Goal: Information Seeking & Learning: Find specific fact

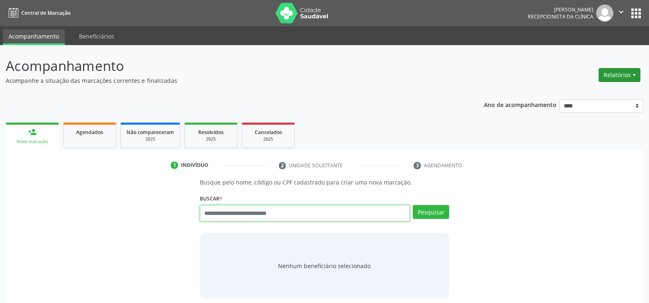
click at [631, 78] on button "Relatórios" at bounding box center [620, 75] width 42 height 14
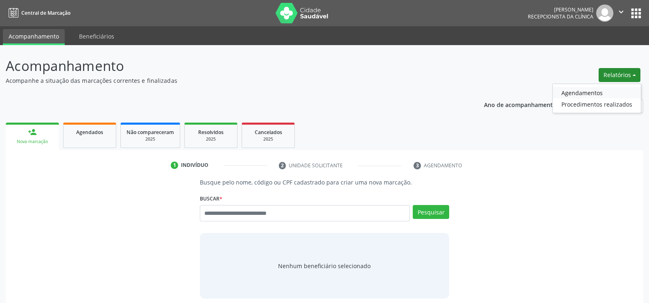
click at [603, 92] on link "Agendamentos" at bounding box center [597, 92] width 88 height 11
select select "*"
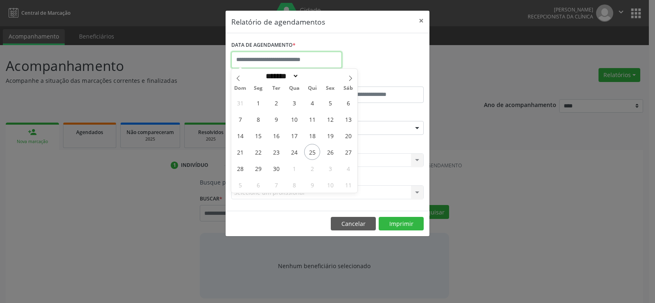
click at [301, 60] on input "text" at bounding box center [286, 60] width 111 height 16
click at [308, 150] on span "25" at bounding box center [312, 152] width 16 height 16
type input "**********"
click at [308, 150] on span "25" at bounding box center [312, 152] width 16 height 16
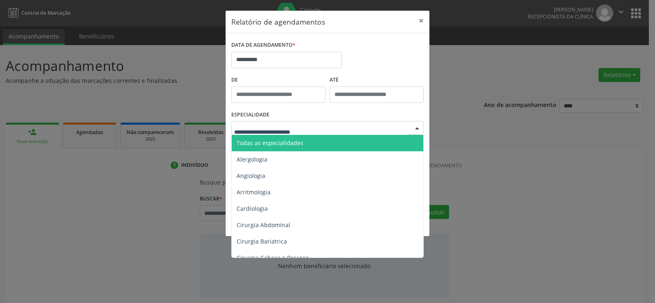
click at [309, 146] on span "Todas as especialidades" at bounding box center [328, 143] width 193 height 16
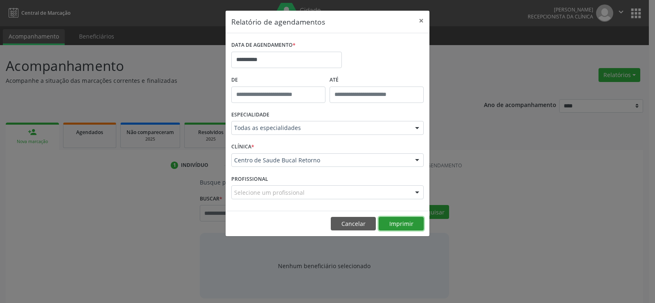
click at [405, 224] on button "Imprimir" at bounding box center [401, 224] width 45 height 14
click at [341, 220] on button "Cancelar" at bounding box center [353, 224] width 45 height 14
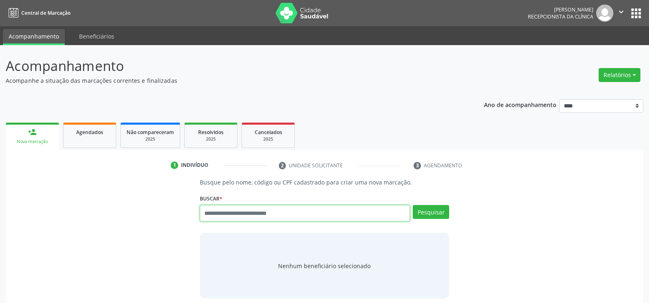
click at [249, 215] on input "text" at bounding box center [305, 213] width 210 height 16
click at [100, 142] on link "Agendados" at bounding box center [89, 134] width 53 height 25
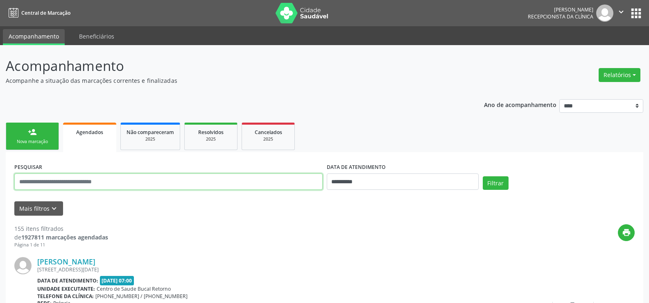
click at [92, 181] on input "text" at bounding box center [168, 181] width 308 height 16
type input "**********"
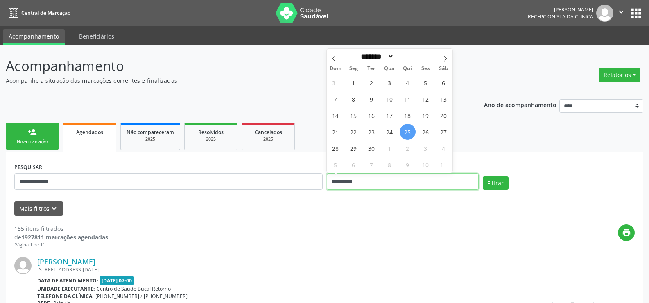
drag, startPoint x: 377, startPoint y: 182, endPoint x: 311, endPoint y: 179, distance: 66.0
click at [311, 179] on div "**********" at bounding box center [324, 178] width 624 height 35
click at [483, 176] on button "Filtrar" at bounding box center [496, 183] width 26 height 14
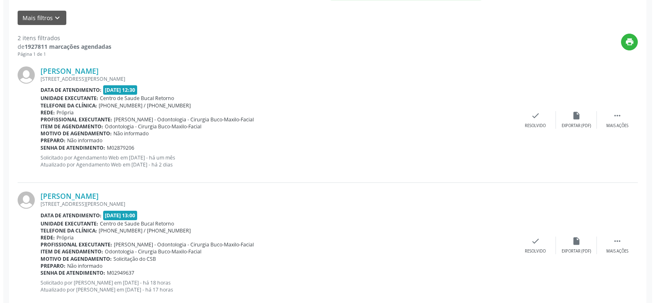
scroll to position [209, 0]
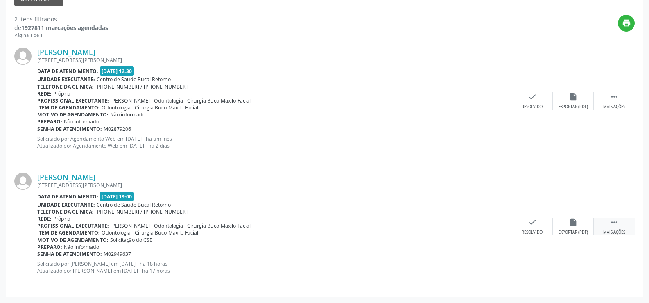
click at [618, 230] on div "Mais ações" at bounding box center [614, 232] width 22 height 6
click at [398, 170] on div "Evellyn Cabral RUA ARY BARROSO 24, ARRUDA, RECIFE - PE Data de atendimento: 25/…" at bounding box center [324, 226] width 620 height 124
click at [612, 104] on div " Mais ações" at bounding box center [614, 101] width 41 height 18
click at [526, 98] on div "cancel Cancelar" at bounding box center [532, 101] width 41 height 18
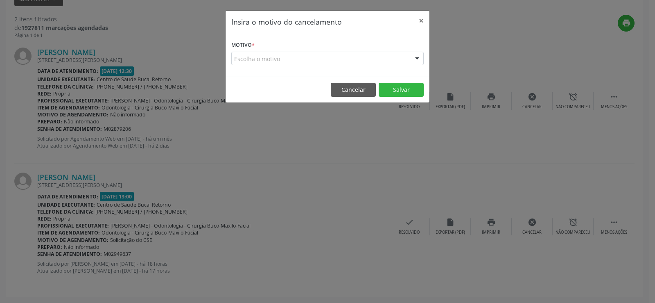
click at [246, 62] on div "Escolha o motivo" at bounding box center [327, 59] width 192 height 14
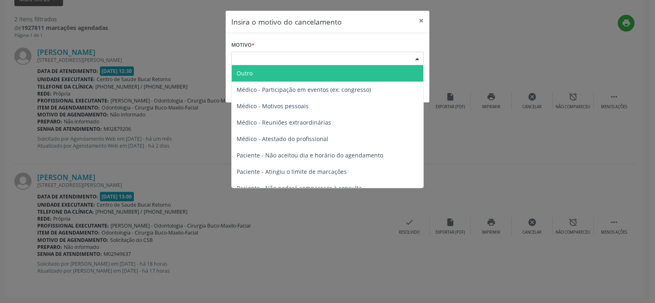
click at [248, 72] on span "Outro" at bounding box center [245, 73] width 16 height 8
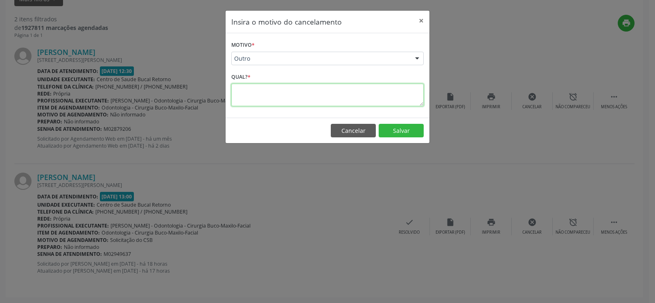
click at [251, 85] on textarea at bounding box center [327, 95] width 192 height 23
type textarea "**********"
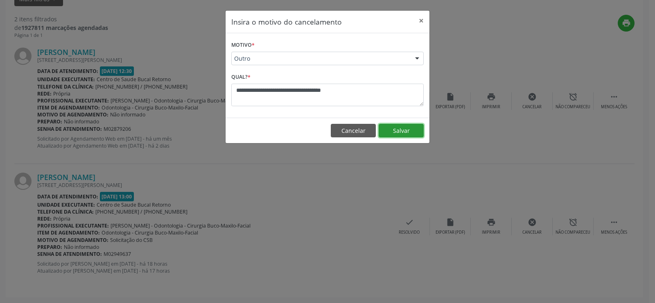
click at [405, 133] on button "Salvar" at bounding box center [401, 131] width 45 height 14
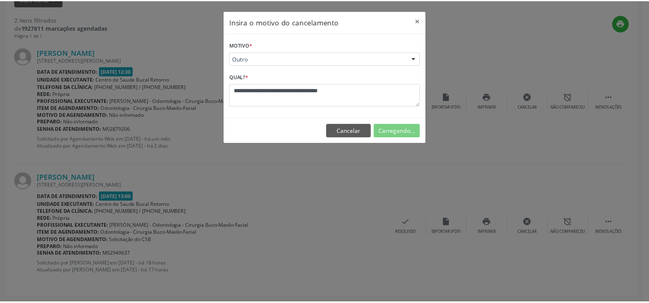
scroll to position [0, 0]
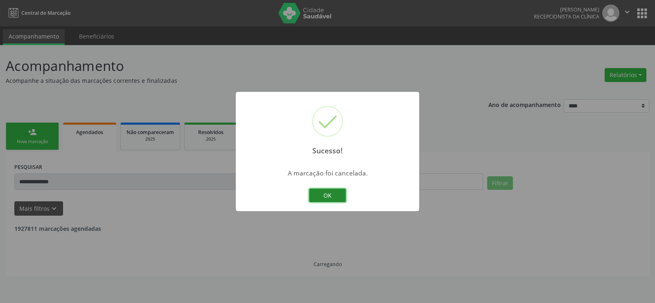
click at [326, 192] on button "OK" at bounding box center [327, 195] width 37 height 14
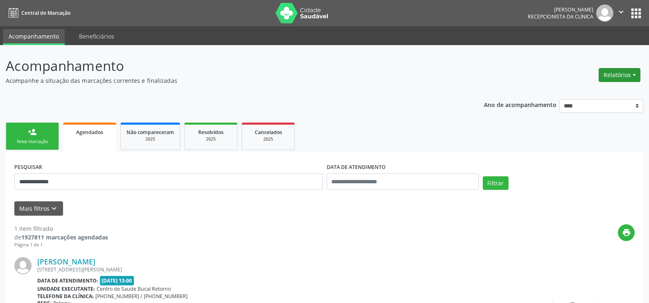
click at [626, 75] on button "Relatórios" at bounding box center [620, 75] width 42 height 14
click at [591, 88] on link "Agendamentos" at bounding box center [597, 92] width 88 height 11
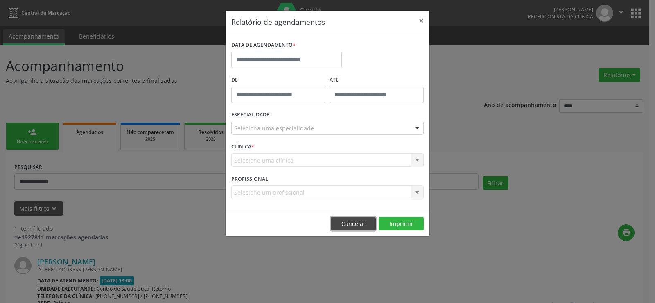
click at [355, 228] on button "Cancelar" at bounding box center [353, 224] width 45 height 14
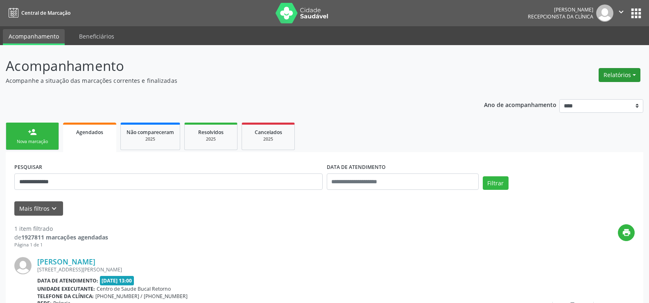
click at [621, 71] on button "Relatórios" at bounding box center [620, 75] width 42 height 14
click at [595, 91] on link "Agendamentos" at bounding box center [597, 92] width 88 height 11
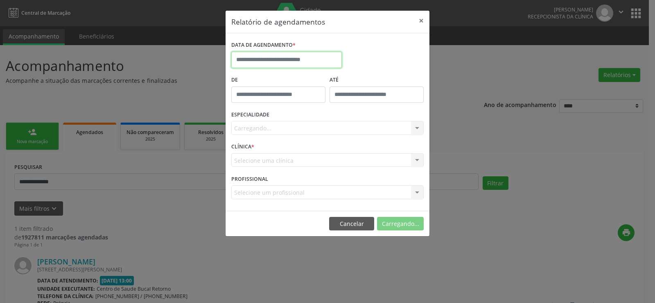
click at [285, 59] on input "text" at bounding box center [286, 60] width 111 height 16
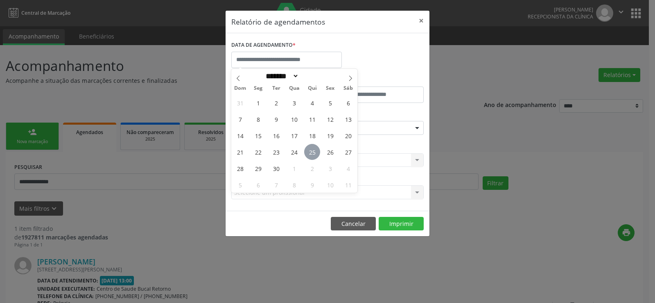
click at [314, 149] on span "25" at bounding box center [312, 152] width 16 height 16
type input "**********"
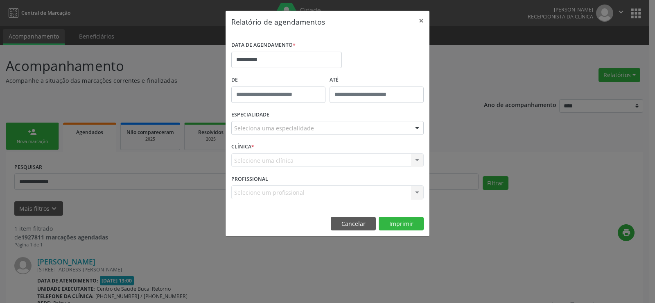
click at [316, 122] on div "Seleciona uma especialidade" at bounding box center [327, 128] width 192 height 14
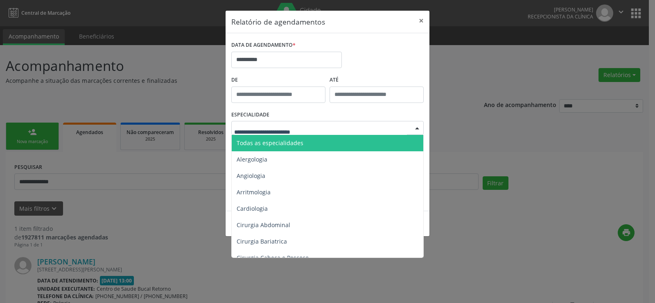
click at [316, 144] on span "Todas as especialidades" at bounding box center [328, 143] width 193 height 16
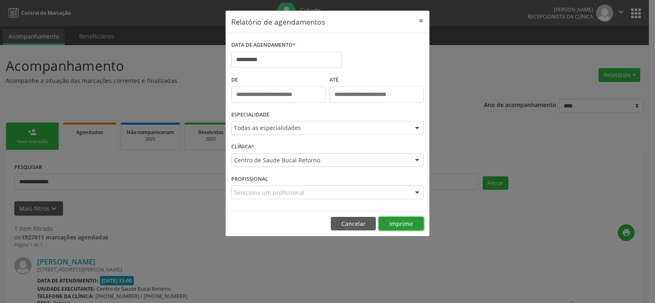
click at [416, 222] on button "Imprimir" at bounding box center [401, 224] width 45 height 14
click at [346, 221] on button "Cancelar" at bounding box center [353, 224] width 45 height 14
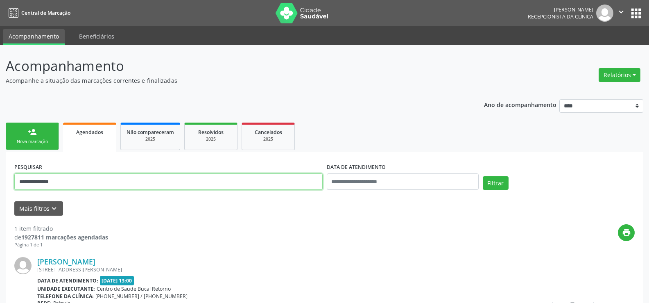
drag, startPoint x: 80, startPoint y: 183, endPoint x: 0, endPoint y: 179, distance: 80.0
click at [0, 179] on div "**********" at bounding box center [324, 216] width 649 height 342
type input "*******"
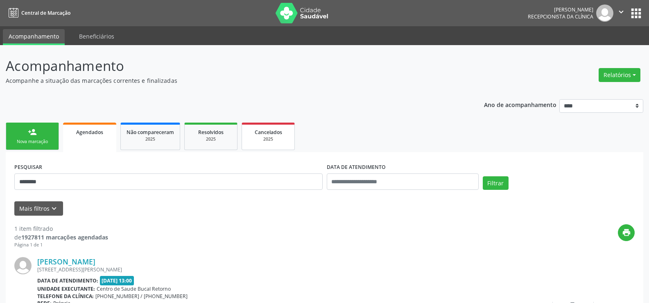
click at [272, 132] on span "Cancelados" at bounding box center [268, 132] width 27 height 7
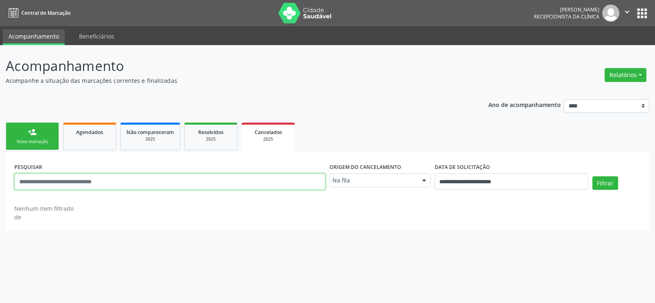
click at [50, 182] on input "text" at bounding box center [169, 181] width 311 height 16
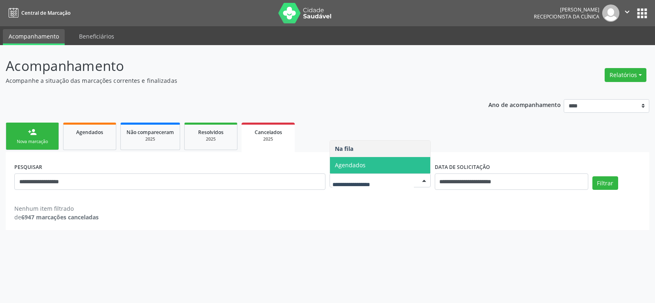
click at [374, 163] on span "Agendados" at bounding box center [380, 165] width 100 height 16
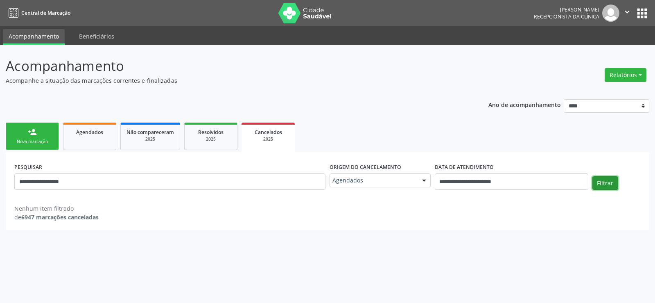
click at [602, 182] on button "Filtrar" at bounding box center [606, 183] width 26 height 14
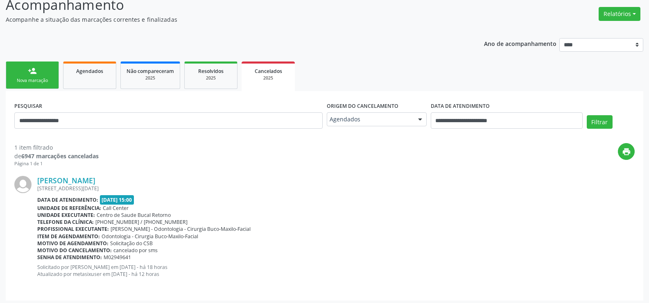
scroll to position [64, 0]
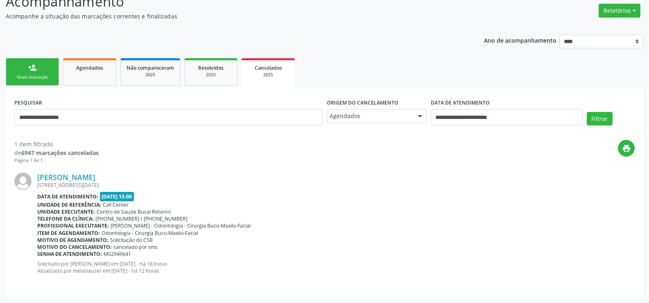
drag, startPoint x: 120, startPoint y: 245, endPoint x: 169, endPoint y: 248, distance: 49.6
click at [169, 248] on div "Motivo do cancelamento: cancelado por sms" at bounding box center [335, 246] width 597 height 7
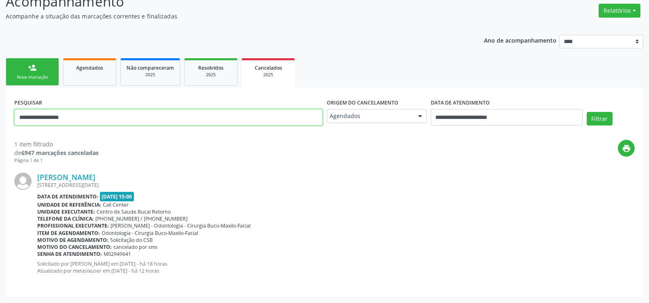
drag, startPoint x: 90, startPoint y: 117, endPoint x: 0, endPoint y: 115, distance: 89.7
click at [0, 115] on div "**********" at bounding box center [324, 142] width 649 height 322
type input "**********"
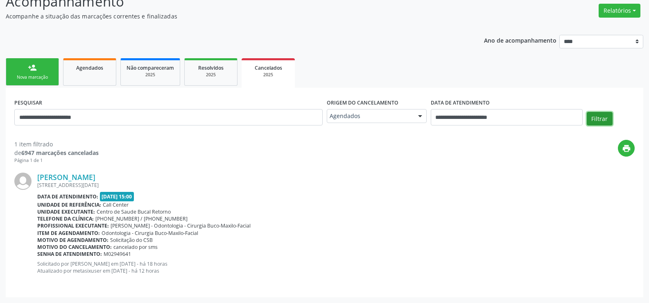
click at [590, 115] on button "Filtrar" at bounding box center [600, 119] width 26 height 14
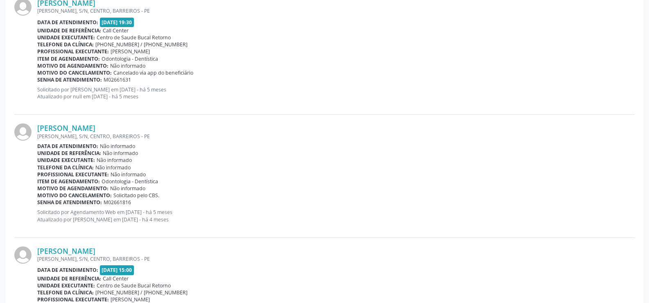
scroll to position [287, 0]
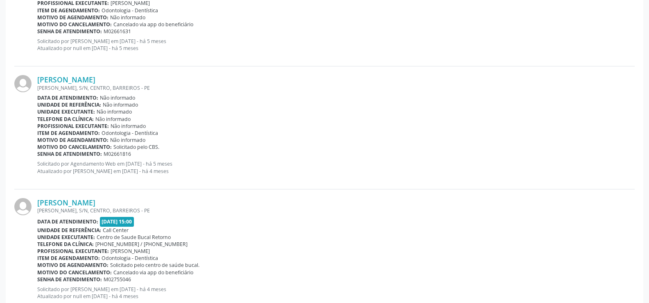
drag, startPoint x: 116, startPoint y: 147, endPoint x: 181, endPoint y: 147, distance: 65.5
click at [181, 147] on div "Motivo do cancelamento: Solicitado pelo CBS." at bounding box center [335, 146] width 597 height 7
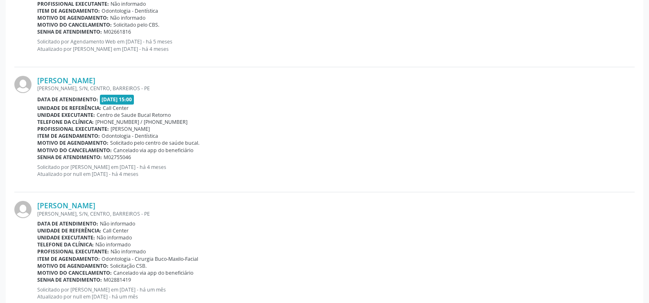
scroll to position [409, 0]
drag, startPoint x: 138, startPoint y: 148, endPoint x: 204, endPoint y: 149, distance: 65.5
click at [204, 149] on div "Motivo do cancelamento: Cancelado via app do beneficiário" at bounding box center [335, 149] width 597 height 7
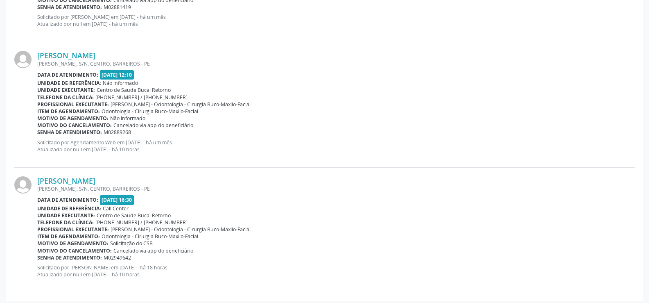
scroll to position [685, 0]
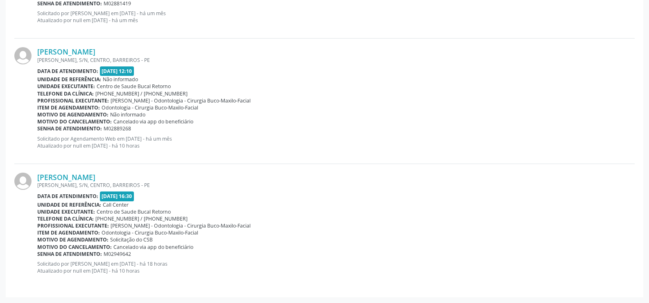
drag, startPoint x: 115, startPoint y: 122, endPoint x: 204, endPoint y: 122, distance: 89.3
click at [204, 122] on div "Motivo do cancelamento: Cancelado via app do beneficiário" at bounding box center [335, 121] width 597 height 7
drag, startPoint x: 114, startPoint y: 248, endPoint x: 208, endPoint y: 247, distance: 93.8
click at [208, 247] on div "Motivo do cancelamento: Cancelado via app do beneficiário" at bounding box center [335, 246] width 597 height 7
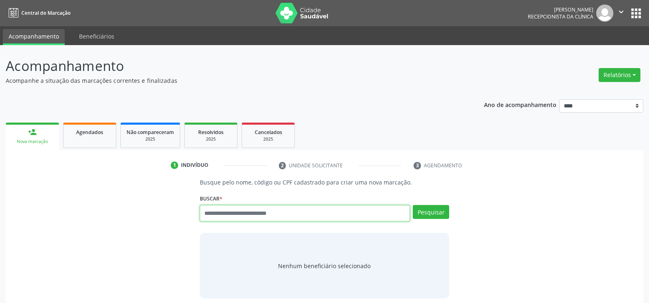
click at [219, 221] on input "text" at bounding box center [305, 213] width 210 height 16
click at [219, 216] on input "text" at bounding box center [305, 213] width 210 height 16
paste input "**********"
type input "**********"
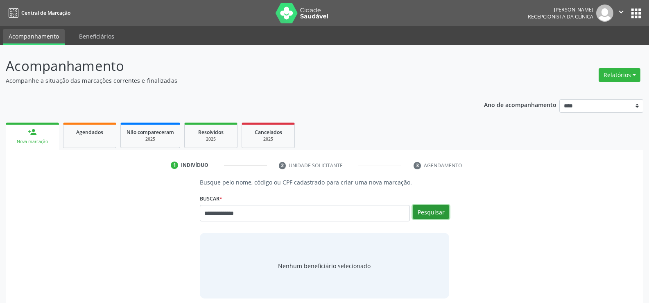
click at [431, 215] on button "Pesquisar" at bounding box center [431, 212] width 36 height 14
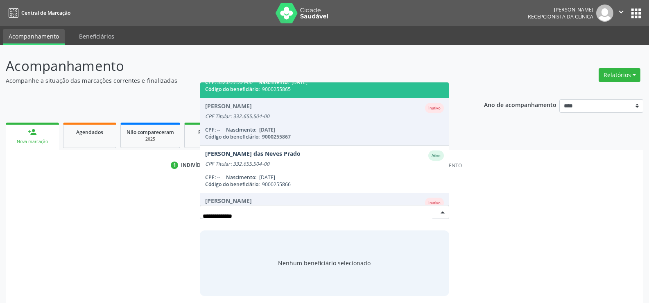
scroll to position [41, 0]
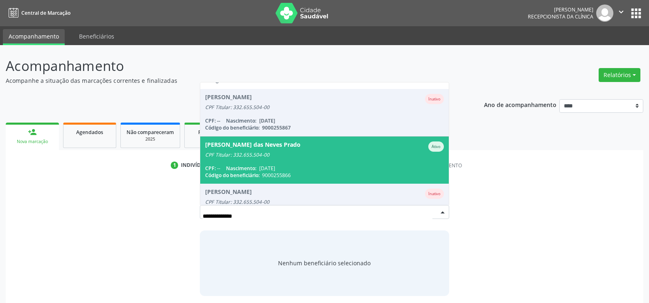
click at [256, 151] on div "Maria Cremilda das Neves Prado" at bounding box center [252, 146] width 95 height 10
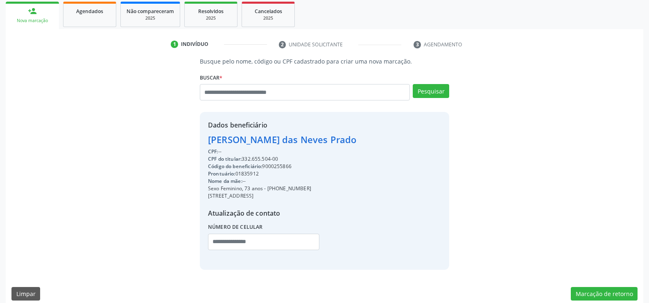
scroll to position [123, 0]
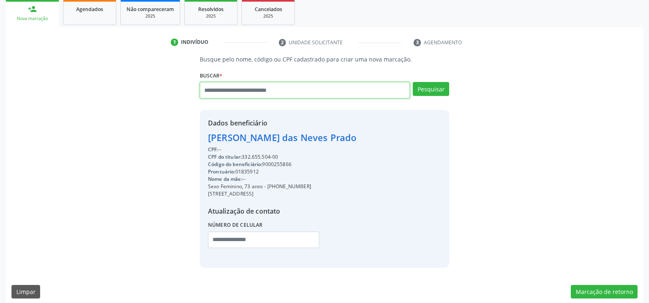
paste input "**********"
type input "**********"
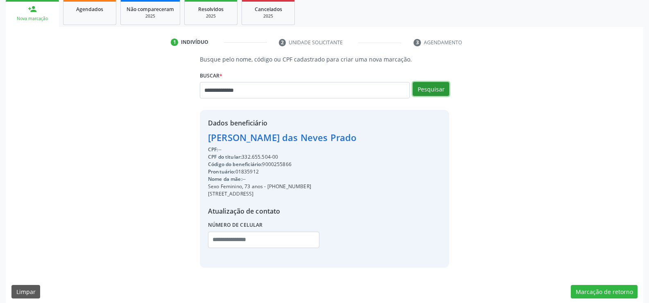
click at [431, 86] on button "Pesquisar" at bounding box center [431, 89] width 36 height 14
type input "**********"
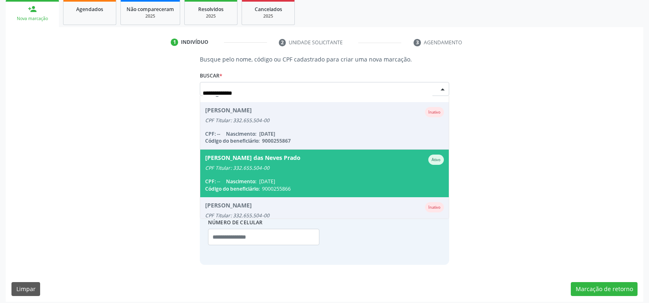
scroll to position [0, 0]
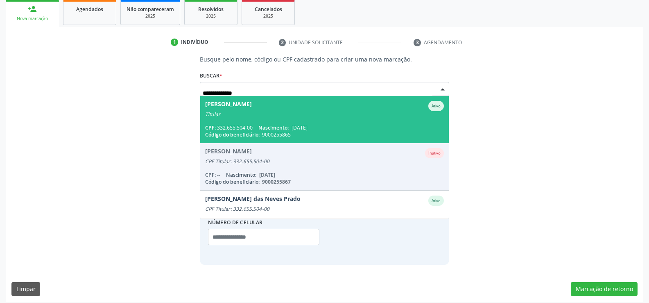
click at [308, 124] on span "12/02/1960" at bounding box center [300, 127] width 16 height 7
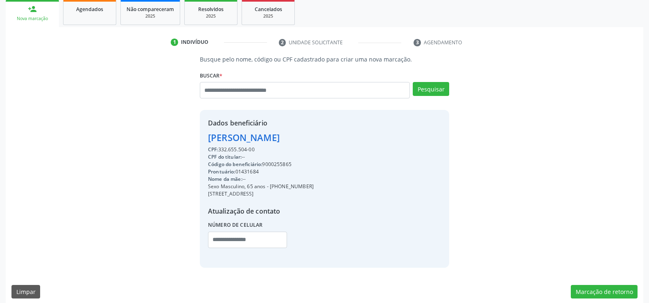
drag, startPoint x: 280, startPoint y: 185, endPoint x: 305, endPoint y: 184, distance: 25.4
click at [309, 185] on div "Sexo Masculino, 65 anos - (81) 98138-8362" at bounding box center [261, 186] width 106 height 7
copy div "98138-8362"
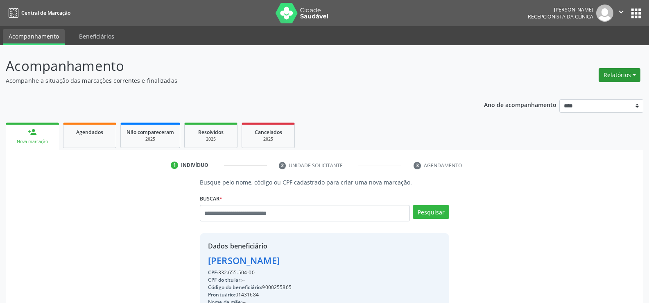
click at [634, 72] on button "Relatórios" at bounding box center [620, 75] width 42 height 14
click at [563, 93] on link "Agendamentos" at bounding box center [597, 92] width 88 height 11
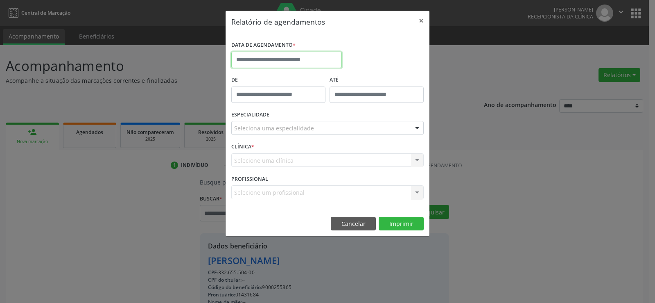
click at [282, 59] on input "text" at bounding box center [286, 60] width 111 height 16
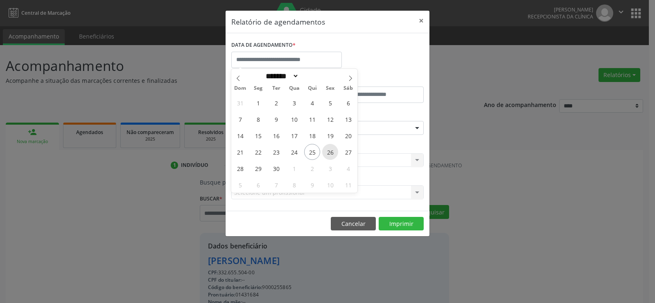
click at [329, 150] on span "26" at bounding box center [330, 152] width 16 height 16
type input "**********"
click at [329, 150] on span "26" at bounding box center [330, 152] width 16 height 16
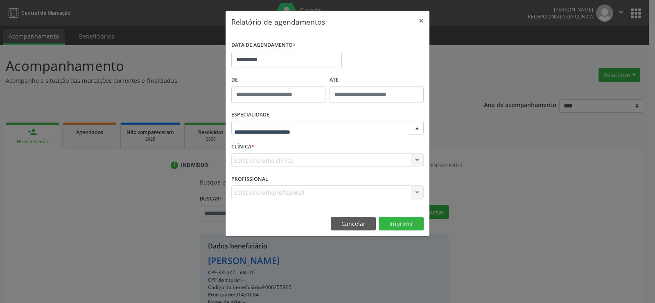
click at [330, 127] on div at bounding box center [327, 128] width 192 height 14
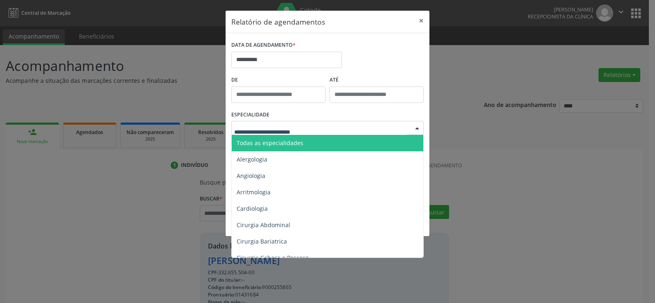
click at [321, 142] on span "Todas as especialidades" at bounding box center [328, 143] width 193 height 16
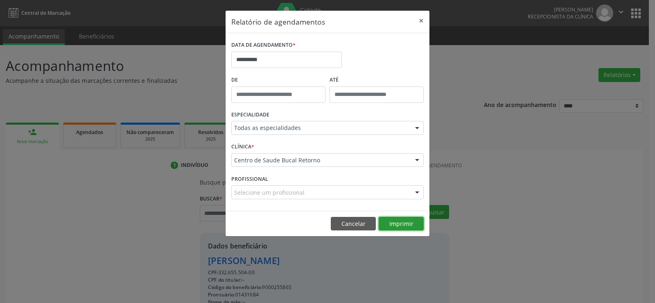
click at [403, 219] on button "Imprimir" at bounding box center [401, 224] width 45 height 14
click at [351, 226] on button "Cancelar" at bounding box center [353, 224] width 45 height 14
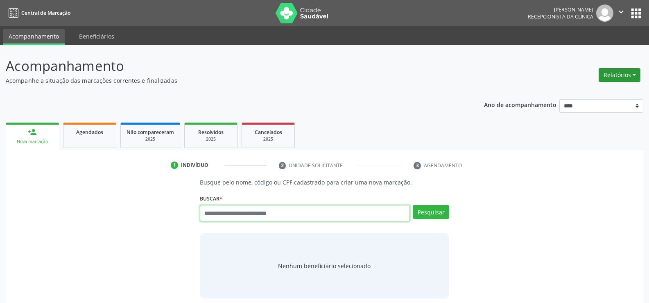
click at [602, 79] on button "Relatórios" at bounding box center [620, 75] width 42 height 14
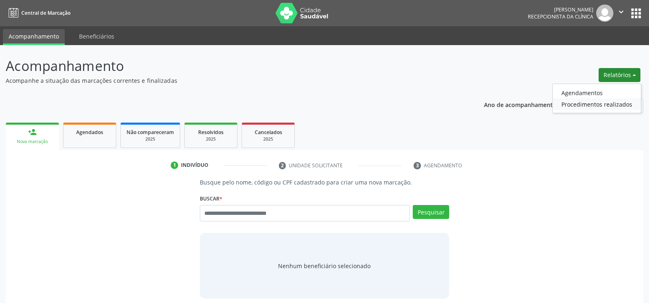
click at [590, 99] on link "Procedimentos realizados" at bounding box center [597, 103] width 88 height 11
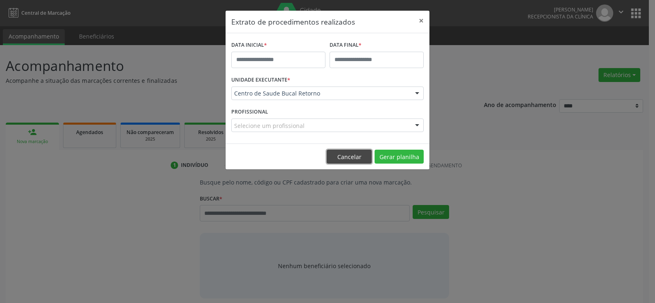
click at [351, 153] on button "Cancelar" at bounding box center [349, 156] width 45 height 14
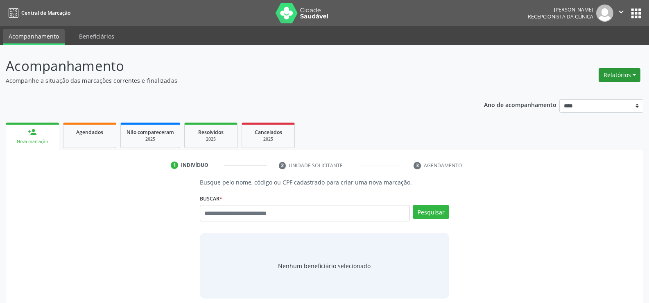
click at [615, 77] on button "Relatórios" at bounding box center [620, 75] width 42 height 14
click at [584, 92] on link "Agendamentos" at bounding box center [597, 92] width 88 height 11
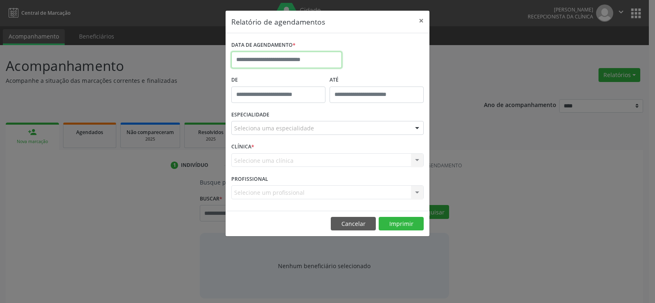
click at [252, 55] on input "text" at bounding box center [286, 60] width 111 height 16
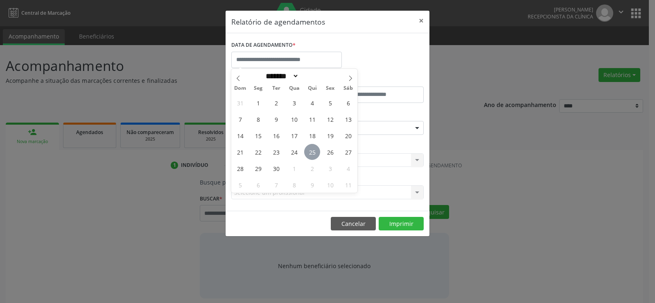
click at [309, 149] on span "25" at bounding box center [312, 152] width 16 height 16
type input "**********"
click at [309, 149] on span "25" at bounding box center [312, 152] width 16 height 16
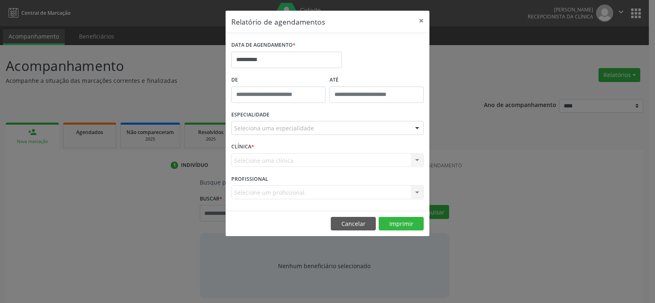
click at [312, 129] on div "Seleciona uma especialidade" at bounding box center [327, 128] width 192 height 14
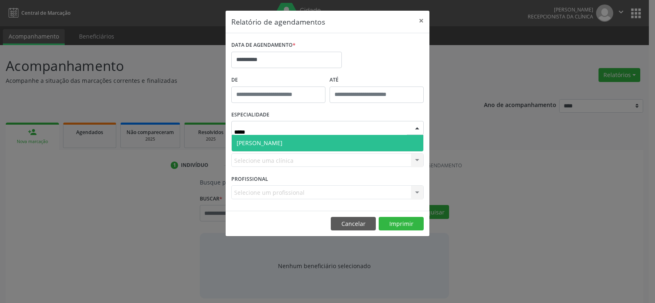
type input "******"
click at [308, 150] on span "[PERSON_NAME]" at bounding box center [328, 143] width 192 height 16
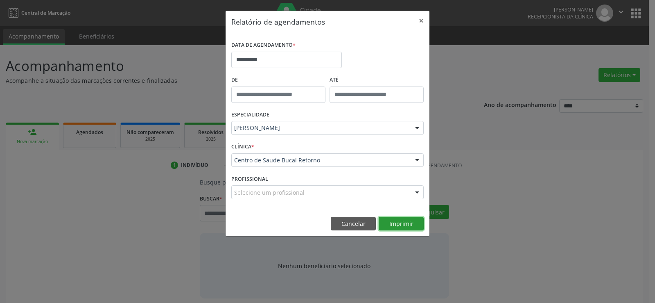
click at [398, 224] on button "Imprimir" at bounding box center [401, 224] width 45 height 14
click at [341, 224] on button "Cancelar" at bounding box center [353, 224] width 45 height 14
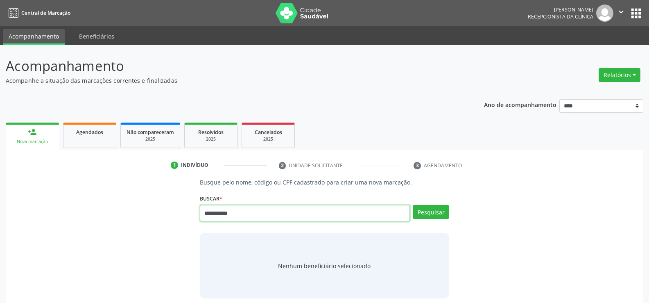
type input "**********"
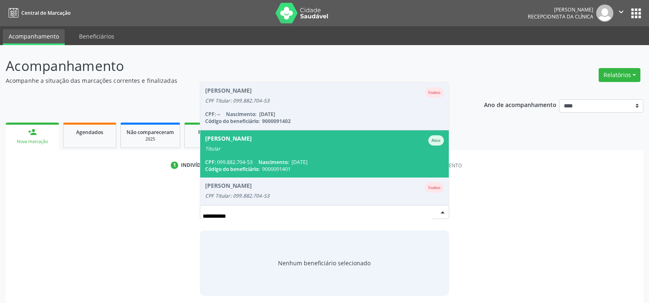
click at [240, 152] on span "Espedita Ferreira da Silva Ativo Titular CPF: 099.882.704-53 Nascimento: 11/09/…" at bounding box center [324, 153] width 249 height 47
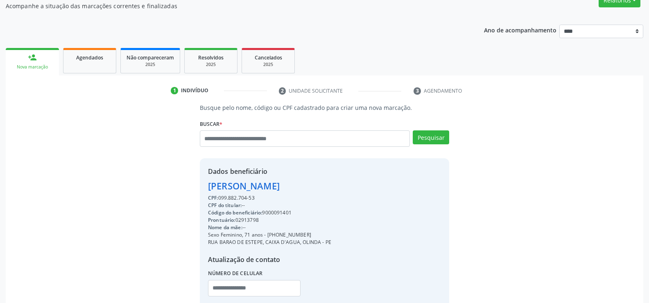
scroll to position [82, 0]
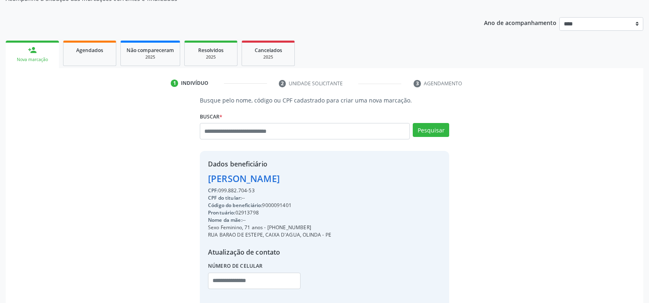
drag, startPoint x: 258, startPoint y: 190, endPoint x: 199, endPoint y: 181, distance: 59.2
click at [200, 181] on div "Dados beneficiário Espedita Ferreira da Silva CPF: 099.882.704-53 CPF do titula…" at bounding box center [324, 229] width 249 height 157
copy div "Espedita Ferreira da Silva CPF: 099.882.704-53"
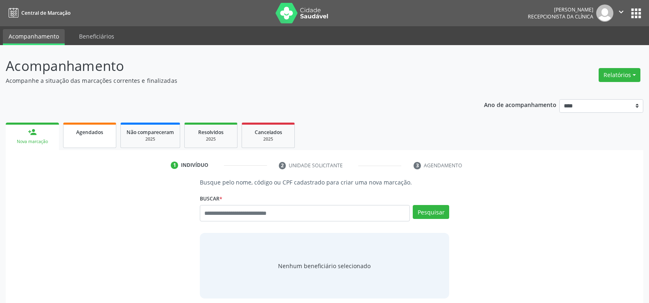
click at [87, 139] on link "Agendados" at bounding box center [89, 134] width 53 height 25
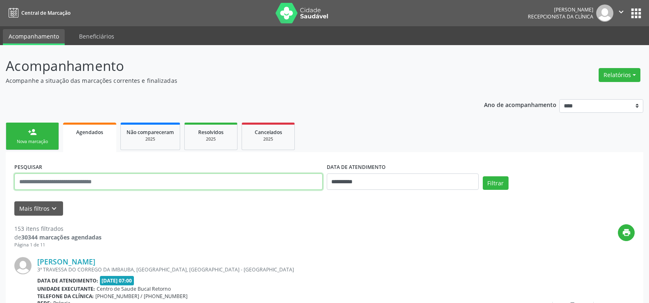
click at [83, 182] on input "text" at bounding box center [168, 181] width 308 height 16
type input "**********"
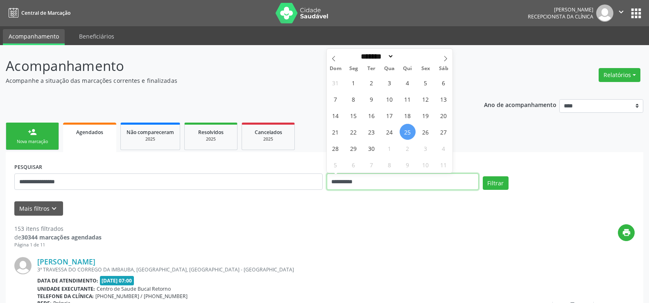
drag, startPoint x: 373, startPoint y: 186, endPoint x: 304, endPoint y: 186, distance: 69.2
click at [304, 186] on div "**********" at bounding box center [324, 178] width 624 height 35
click at [483, 176] on button "Filtrar" at bounding box center [496, 183] width 26 height 14
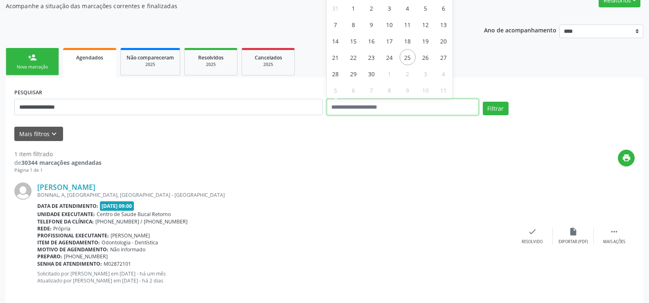
scroll to position [84, 0]
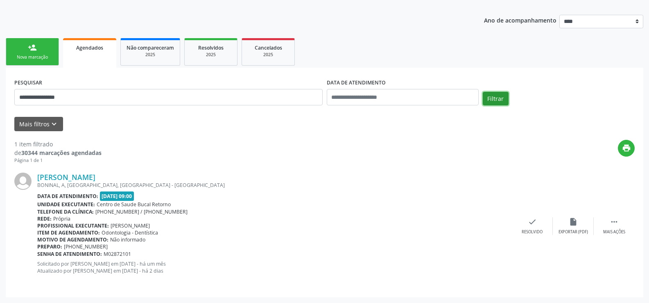
click at [496, 97] on button "Filtrar" at bounding box center [496, 99] width 26 height 14
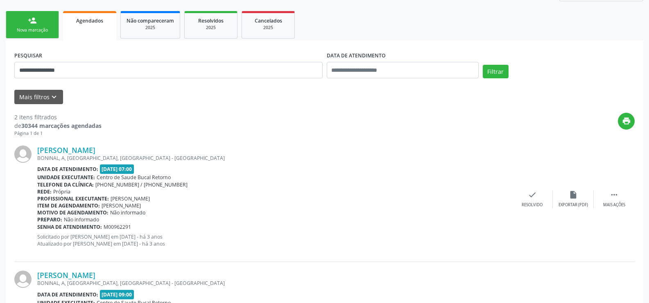
scroll to position [86, 0]
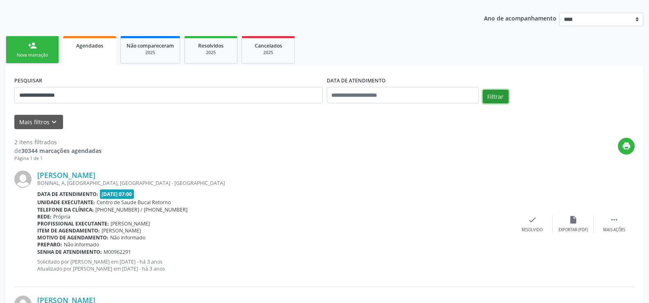
click at [501, 98] on button "Filtrar" at bounding box center [496, 97] width 26 height 14
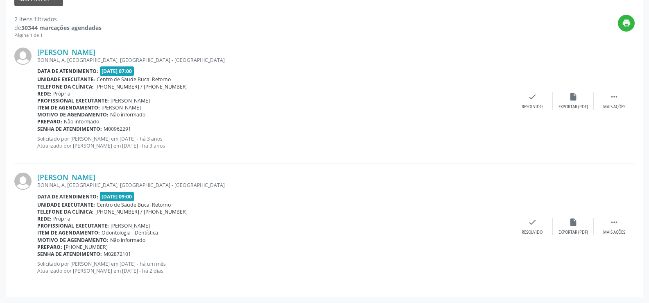
scroll to position [168, 0]
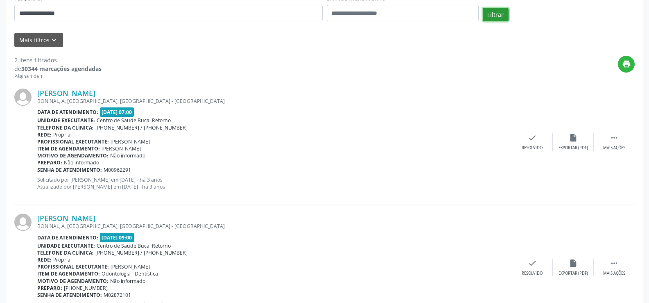
click at [496, 19] on button "Filtrar" at bounding box center [496, 15] width 26 height 14
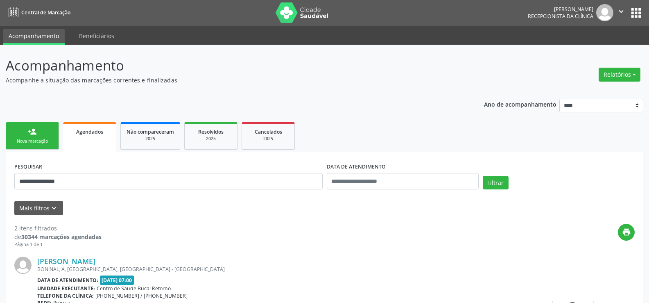
scroll to position [0, 0]
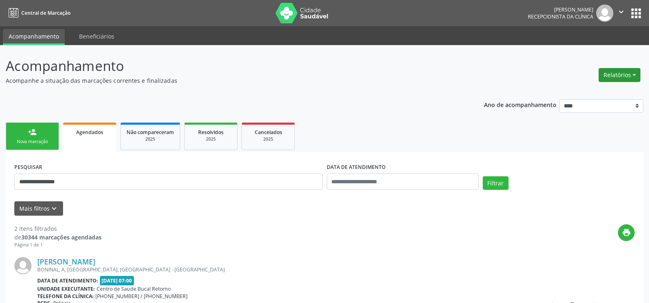
click at [617, 77] on button "Relatórios" at bounding box center [620, 75] width 42 height 14
click at [597, 91] on link "Agendamentos" at bounding box center [597, 92] width 88 height 11
select select "*"
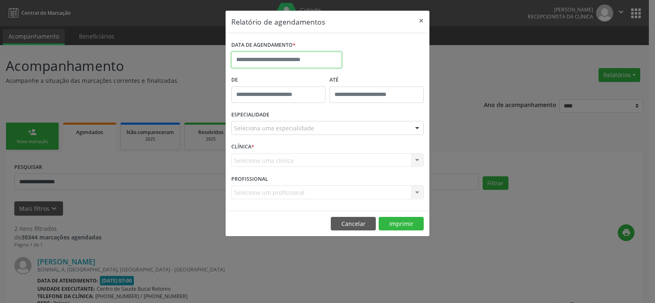
click at [268, 62] on body "**********" at bounding box center [327, 151] width 655 height 303
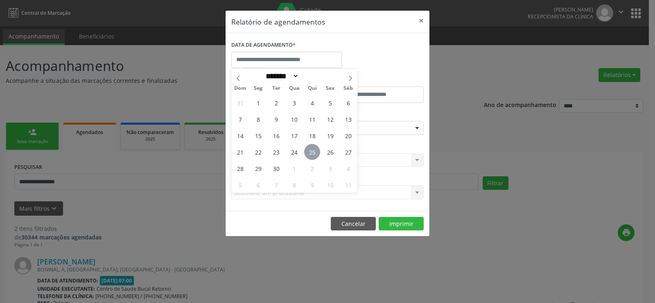
click at [312, 150] on span "25" at bounding box center [312, 152] width 16 height 16
type input "**********"
click at [312, 150] on span "25" at bounding box center [312, 152] width 16 height 16
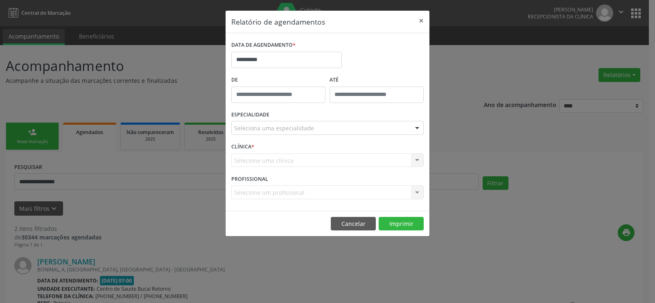
click at [313, 129] on div "Seleciona uma especialidade" at bounding box center [327, 128] width 192 height 14
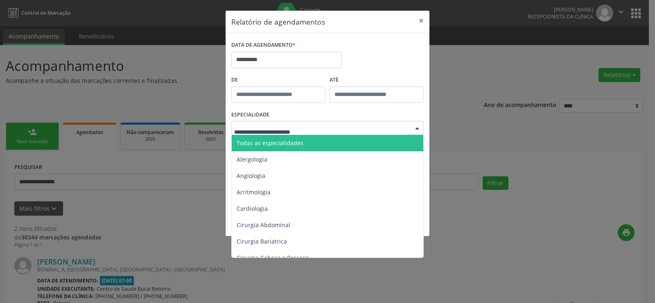
click at [315, 140] on span "Todas as especialidades" at bounding box center [328, 143] width 193 height 16
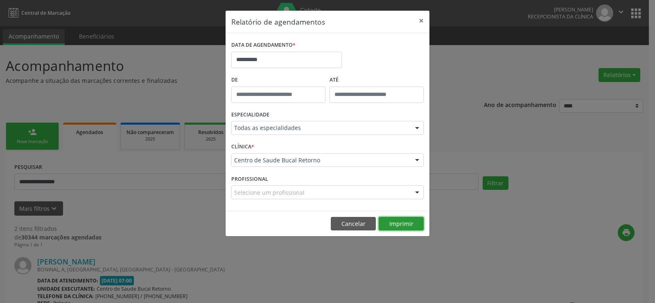
click at [404, 217] on button "Imprimir" at bounding box center [401, 224] width 45 height 14
click at [347, 222] on button "Cancelar" at bounding box center [353, 224] width 45 height 14
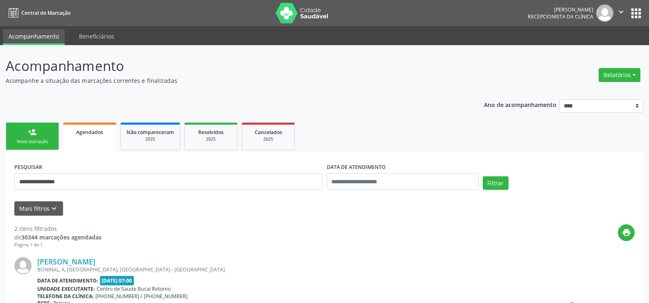
click at [16, 134] on link "person_add Nova marcação" at bounding box center [32, 135] width 53 height 27
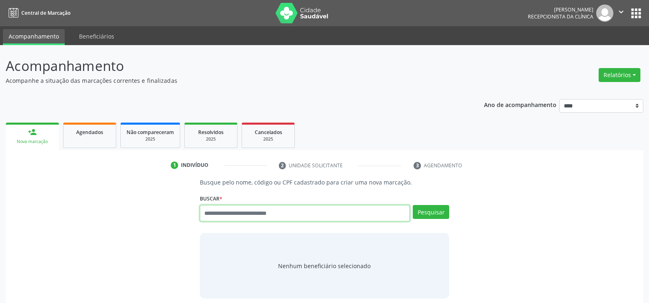
click at [271, 210] on input "text" at bounding box center [305, 213] width 210 height 16
type input "**********"
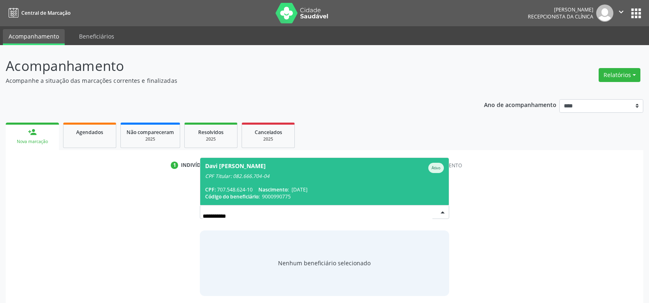
click at [267, 187] on span "Nascimento:" at bounding box center [273, 189] width 30 height 7
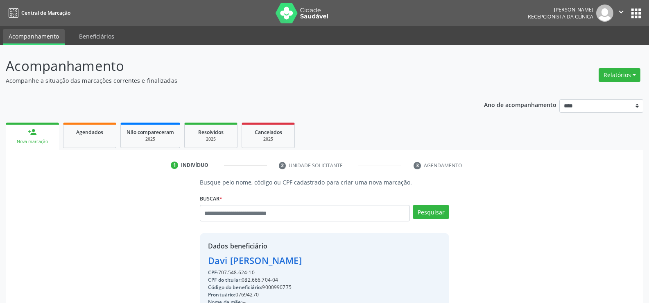
drag, startPoint x: 257, startPoint y: 270, endPoint x: 194, endPoint y: 263, distance: 63.9
click at [194, 263] on div "Busque pelo nome, código ou CPF cadastrado para criar uma nova marcação. Buscar…" at bounding box center [324, 284] width 261 height 212
copy div "Davi Vinicius Ayres Modesto CPF: 707.548.624-10"
click at [622, 77] on button "Relatórios" at bounding box center [620, 75] width 42 height 14
click at [583, 88] on link "Agendamentos" at bounding box center [597, 92] width 88 height 11
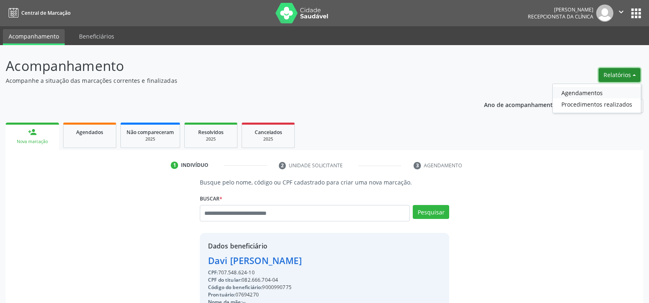
select select "*"
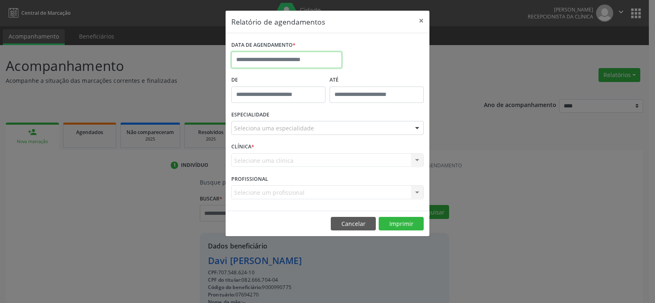
click at [298, 63] on input "text" at bounding box center [286, 60] width 111 height 16
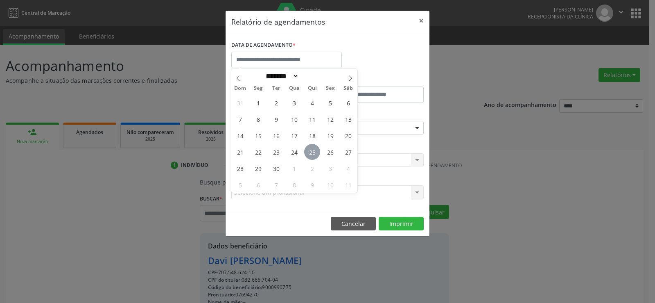
click at [310, 157] on span "25" at bounding box center [312, 152] width 16 height 16
type input "**********"
click at [310, 157] on span "25" at bounding box center [312, 152] width 16 height 16
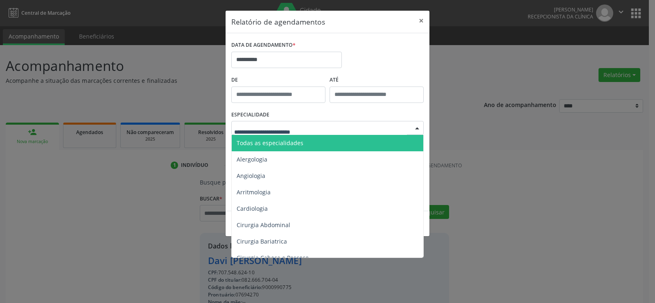
click at [307, 141] on span "Todas as especialidades" at bounding box center [328, 143] width 193 height 16
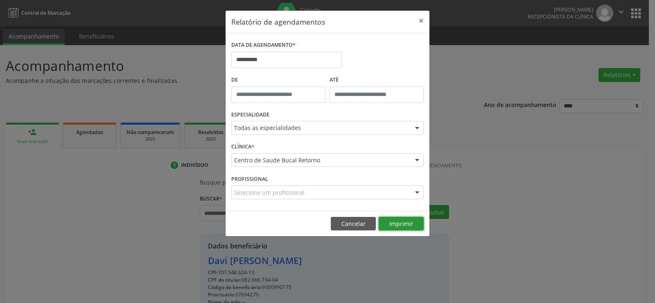
click at [400, 225] on button "Imprimir" at bounding box center [401, 224] width 45 height 14
click at [352, 222] on button "Cancelar" at bounding box center [353, 224] width 45 height 14
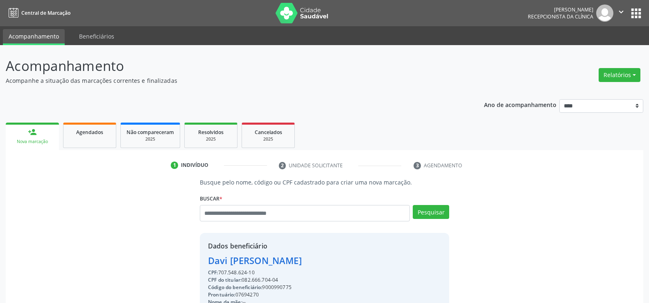
click at [222, 199] on span "*" at bounding box center [220, 198] width 3 height 7
click at [223, 210] on input "text" at bounding box center [305, 213] width 210 height 16
type input "**********"
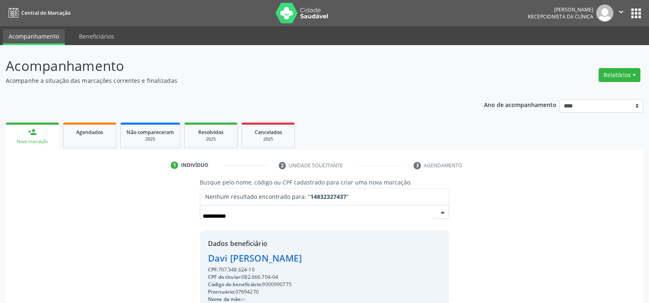
drag, startPoint x: 245, startPoint y: 215, endPoint x: 155, endPoint y: 215, distance: 90.1
click at [155, 215] on div "**********" at bounding box center [324, 283] width 626 height 210
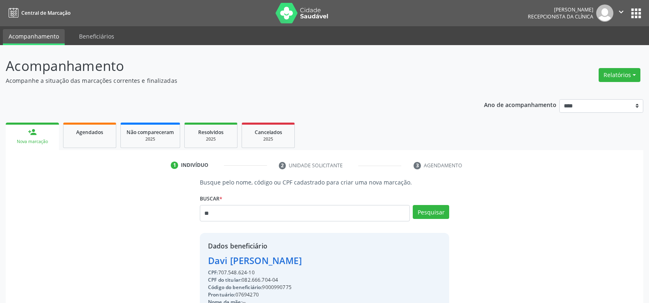
type input "*"
type input "**********"
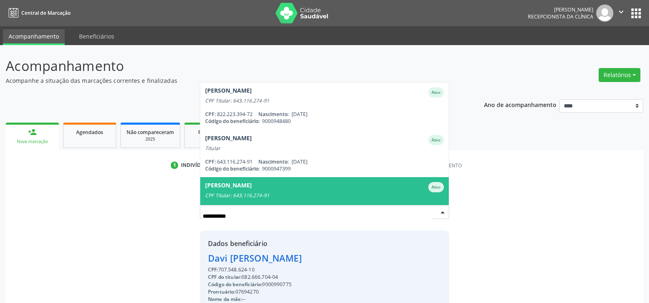
click at [242, 192] on div "CPF Titular: 643.116.274-91" at bounding box center [324, 195] width 239 height 7
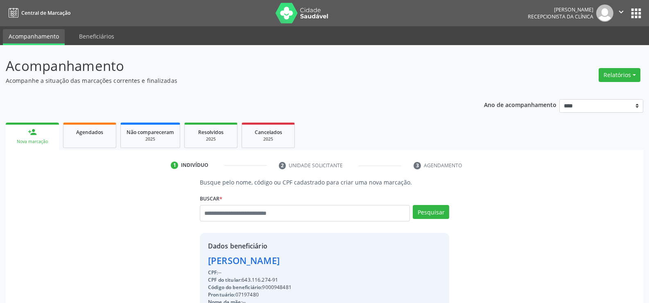
drag, startPoint x: 281, startPoint y: 280, endPoint x: 150, endPoint y: 259, distance: 132.7
click at [150, 259] on div "Busque pelo nome, código ou CPF cadastrado para criar uma nova marcação. Buscar…" at bounding box center [324, 284] width 626 height 212
copy div "Vinicius Pereira Rodrigues da Silva CPF: -- CPF do titular: 643.116.274-91"
click at [96, 142] on link "Agendados" at bounding box center [89, 134] width 53 height 25
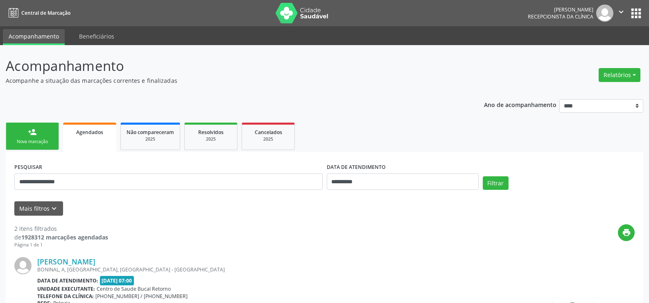
click at [32, 136] on link "person_add Nova marcação" at bounding box center [32, 135] width 53 height 27
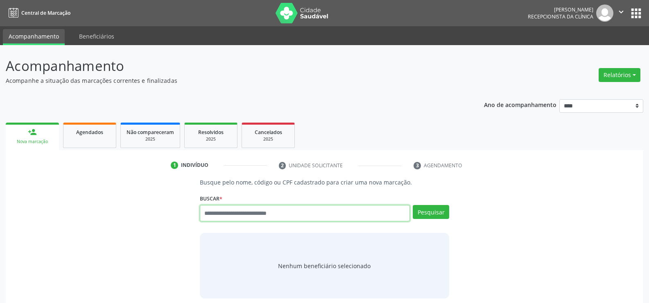
click at [223, 215] on input "text" at bounding box center [305, 213] width 210 height 16
type input "**********"
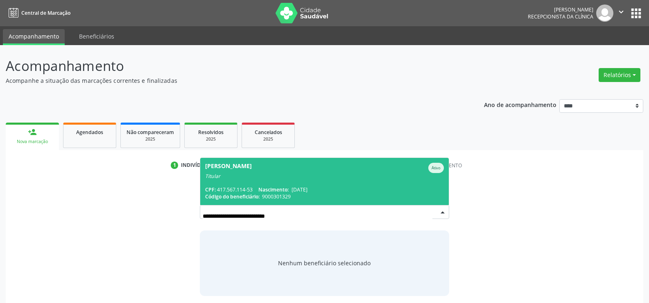
click at [285, 176] on div "Titular" at bounding box center [324, 176] width 239 height 7
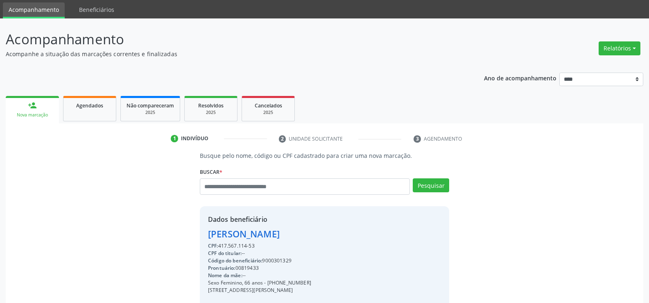
scroll to position [41, 0]
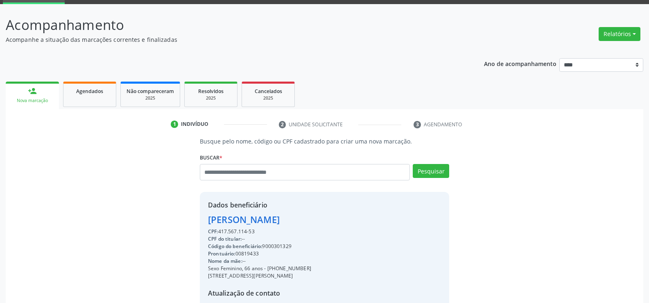
drag, startPoint x: 209, startPoint y: 219, endPoint x: 346, endPoint y: 222, distance: 136.8
click at [311, 222] on div "Tereza Cristina Santos de Melo" at bounding box center [259, 220] width 103 height 14
copy div "Tereza Cristina Santos de Melo"
click at [96, 94] on span "Agendados" at bounding box center [89, 91] width 27 height 7
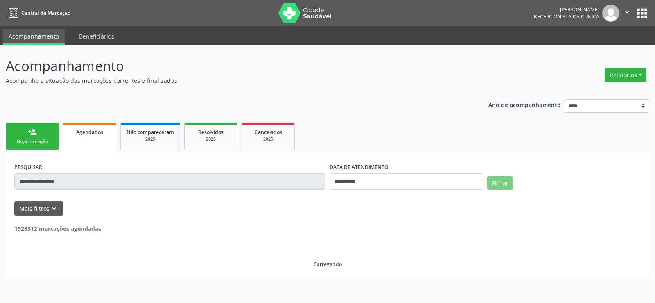
click at [0, 179] on div "**********" at bounding box center [327, 174] width 655 height 258
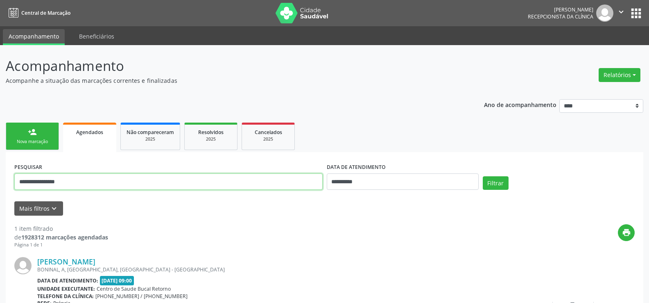
paste input "**********"
type input "**********"
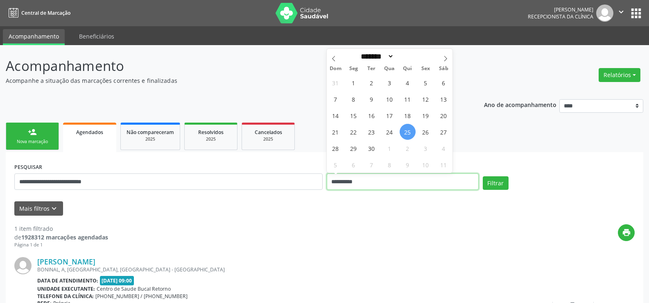
click at [483, 176] on button "Filtrar" at bounding box center [496, 183] width 26 height 14
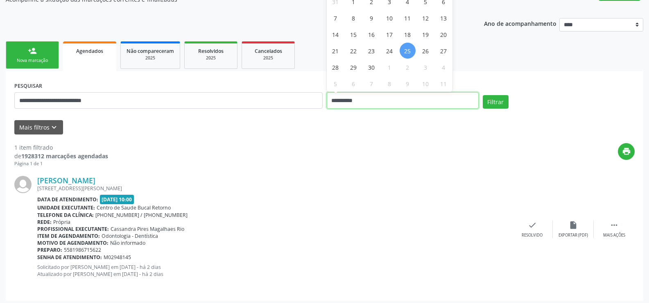
scroll to position [84, 0]
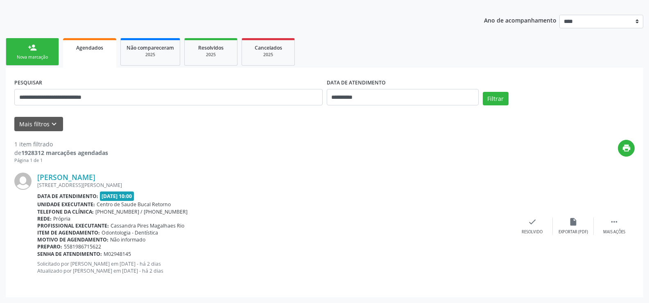
click at [36, 47] on div "person_add" at bounding box center [32, 47] width 9 height 9
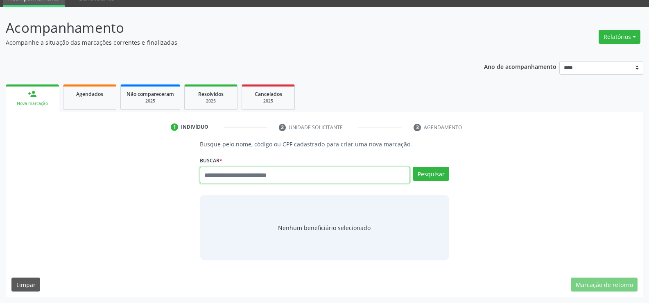
click at [222, 168] on input "text" at bounding box center [305, 175] width 210 height 16
paste input "**********"
type input "**********"
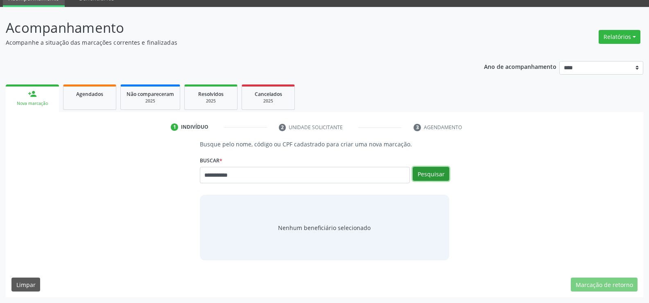
click at [422, 179] on button "Pesquisar" at bounding box center [431, 174] width 36 height 14
type input "**********"
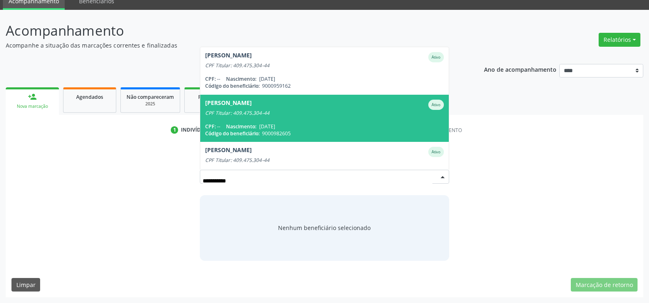
scroll to position [82, 0]
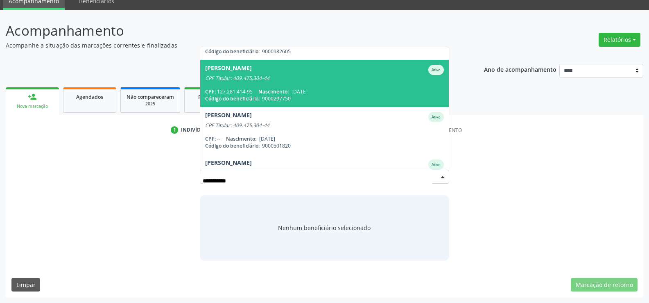
click at [234, 99] on span "Código do beneficiário:" at bounding box center [232, 98] width 54 height 7
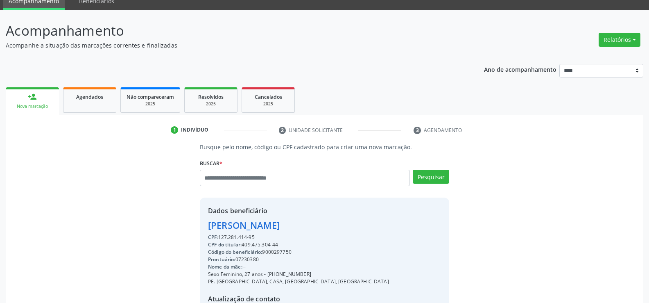
scroll to position [0, 0]
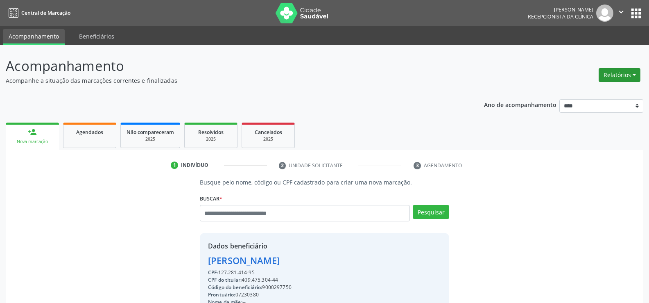
click at [615, 77] on button "Relatórios" at bounding box center [620, 75] width 42 height 14
click at [565, 93] on link "Agendamentos" at bounding box center [597, 92] width 88 height 11
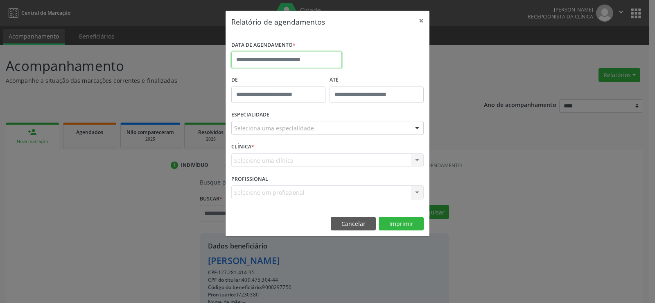
click at [261, 54] on input "text" at bounding box center [286, 60] width 111 height 16
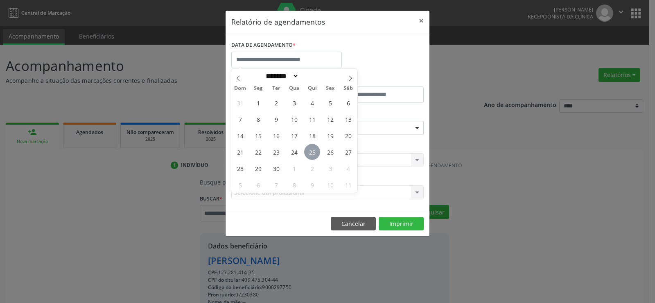
click at [310, 151] on span "25" at bounding box center [312, 152] width 16 height 16
type input "**********"
click at [310, 151] on span "25" at bounding box center [312, 152] width 16 height 16
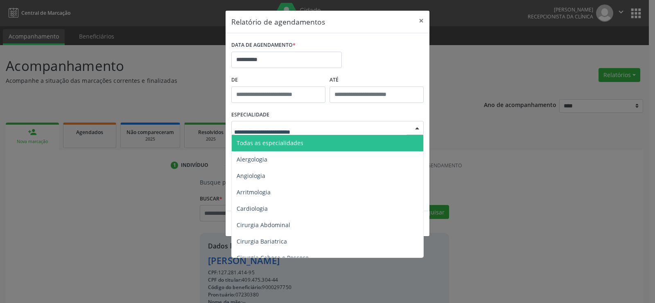
click at [300, 144] on span "Todas as especialidades" at bounding box center [270, 143] width 67 height 8
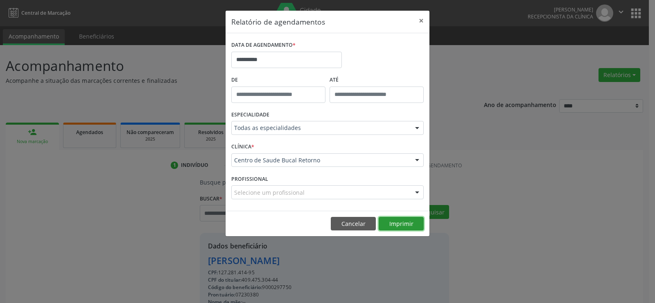
click at [405, 224] on button "Imprimir" at bounding box center [401, 224] width 45 height 14
click at [347, 222] on button "Cancelar" at bounding box center [353, 224] width 45 height 14
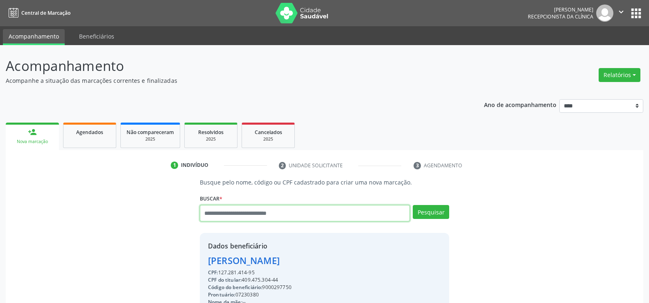
click at [257, 212] on input "text" at bounding box center [305, 213] width 210 height 16
type input "**********"
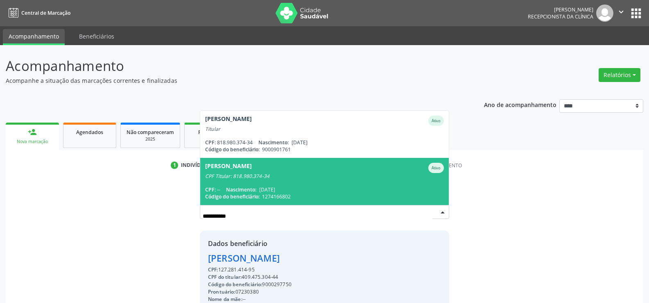
click at [256, 186] on span "Nascimento:" at bounding box center [241, 189] width 30 height 7
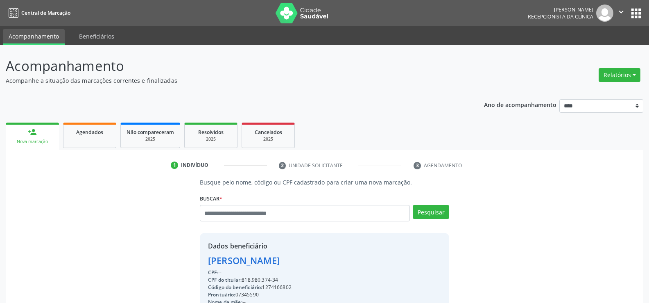
drag, startPoint x: 245, startPoint y: 280, endPoint x: 283, endPoint y: 280, distance: 38.1
click at [283, 280] on div "CPF do titular: 818.980.374-34" at bounding box center [259, 279] width 103 height 7
copy div "818.980.374-34"
click at [227, 215] on input "text" at bounding box center [305, 213] width 210 height 16
paste input "**********"
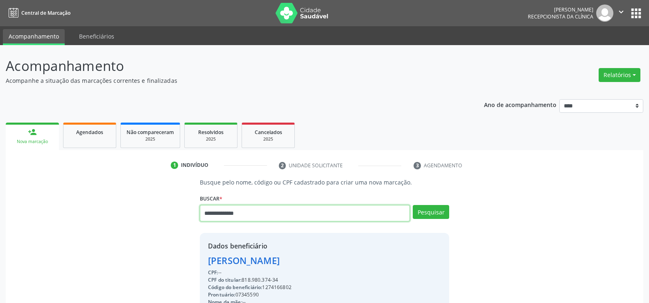
type input "**********"
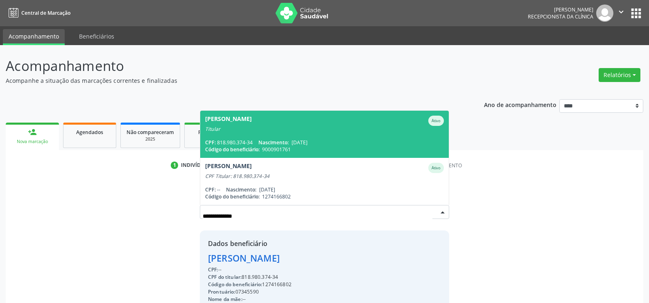
click at [244, 129] on div "Titular" at bounding box center [324, 129] width 239 height 7
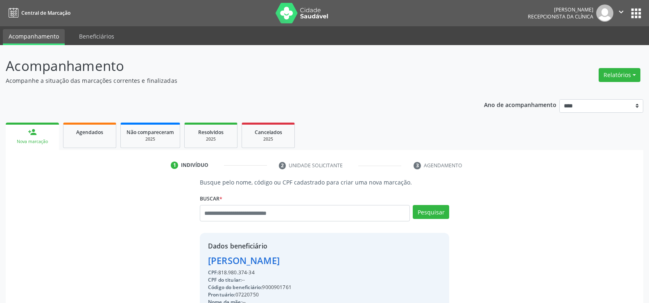
drag, startPoint x: 259, startPoint y: 272, endPoint x: 186, endPoint y: 258, distance: 74.2
click at [186, 258] on div "Busque pelo nome, código ou CPF cadastrado para criar uma nova marcação. Buscar…" at bounding box center [324, 284] width 626 height 212
copy div "Edylean Monteiro da Silva CPF: 818.980.374-34"
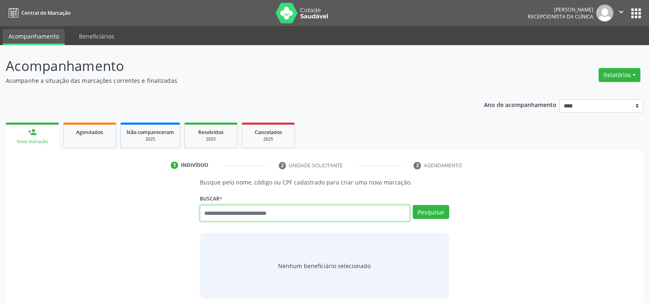
click at [204, 213] on input "text" at bounding box center [305, 213] width 210 height 16
type input "**********"
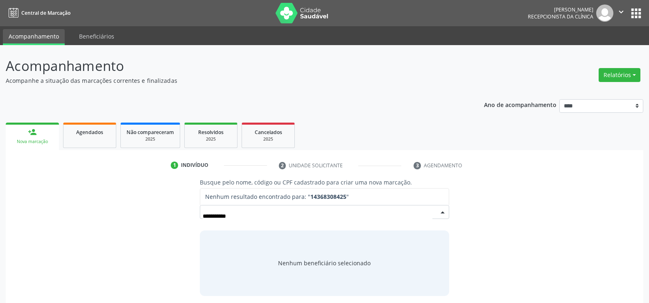
drag, startPoint x: 255, startPoint y: 218, endPoint x: 170, endPoint y: 222, distance: 84.8
click at [170, 222] on div "**********" at bounding box center [324, 237] width 626 height 118
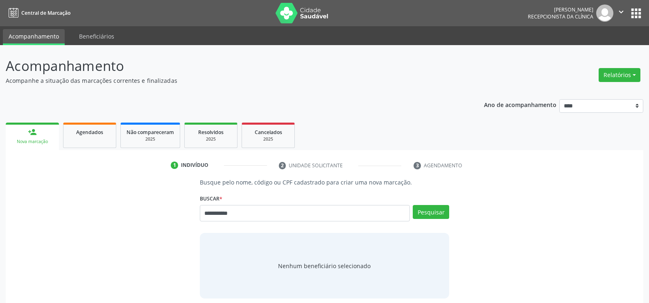
type input "**********"
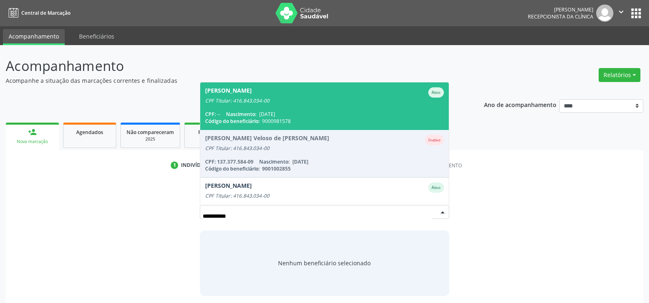
click at [244, 109] on span "[PERSON_NAME] CPF Titular: 416.843.034-00 CPF: -- Nascimento: [DATE] Código do …" at bounding box center [324, 105] width 249 height 47
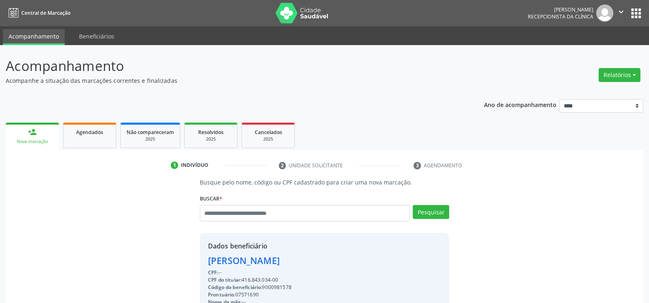
drag, startPoint x: 280, startPoint y: 279, endPoint x: 199, endPoint y: 264, distance: 82.5
click at [199, 264] on div "Busque pelo nome, código ou CPF cadastrado para criar uma nova marcação. [GEOGR…" at bounding box center [324, 284] width 261 height 212
copy div "[PERSON_NAME] CPF: -- CPF do titular: 416.843.034-00"
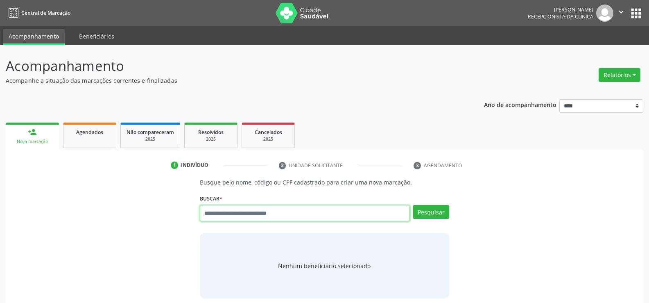
click at [231, 210] on input "text" at bounding box center [305, 213] width 210 height 16
paste input "**********"
type input "**********"
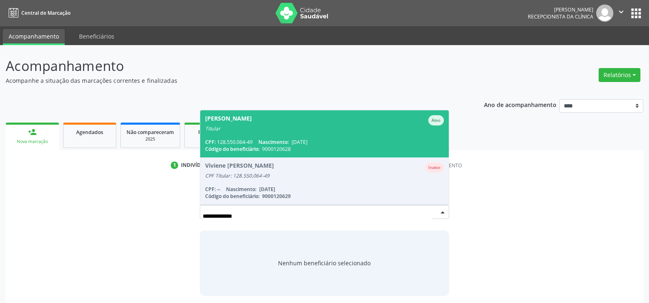
click at [269, 133] on span "Altiene [PERSON_NAME] Ativo Titular CPF: 128.550.064-49 Nascimento: [DATE] Códi…" at bounding box center [324, 133] width 249 height 47
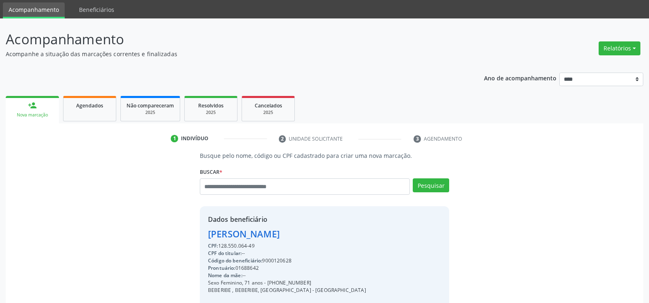
scroll to position [41, 0]
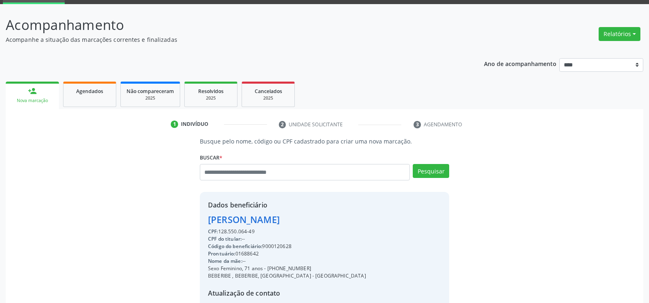
drag, startPoint x: 208, startPoint y: 218, endPoint x: 339, endPoint y: 219, distance: 131.4
click at [339, 219] on div "Dados beneficiário [PERSON_NAME] CPF: 128.550.064-49 CPF do titular: -- Código …" at bounding box center [324, 270] width 249 height 157
copy div "[PERSON_NAME]"
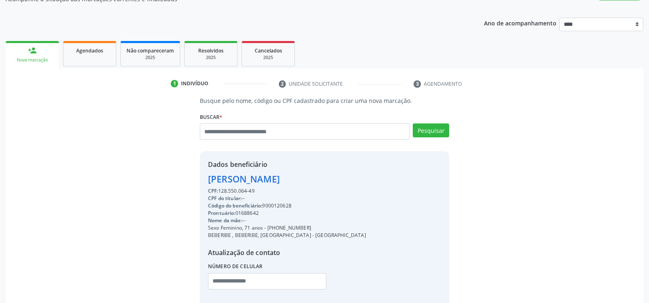
scroll to position [130, 0]
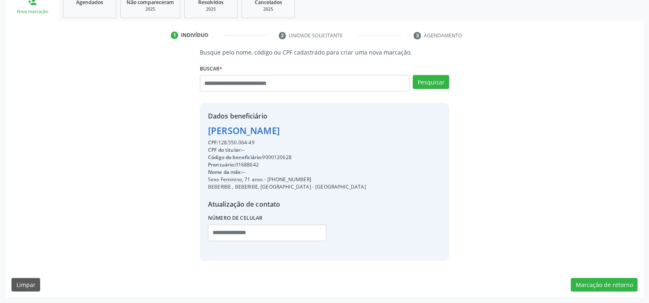
drag, startPoint x: 280, startPoint y: 181, endPoint x: 337, endPoint y: 181, distance: 57.3
click at [337, 181] on div "Dados beneficiário [PERSON_NAME] CPF: 128.550.064-49 CPF do titular: -- Código …" at bounding box center [324, 181] width 249 height 157
click at [297, 179] on div "Sexo Feminino, 71 anos - [PHONE_NUMBER]" at bounding box center [287, 179] width 158 height 7
drag, startPoint x: 278, startPoint y: 179, endPoint x: 324, endPoint y: 176, distance: 45.5
click at [324, 176] on div "Dados beneficiário [PERSON_NAME] CPF: 128.550.064-49 CPF do titular: -- Código …" at bounding box center [324, 181] width 249 height 157
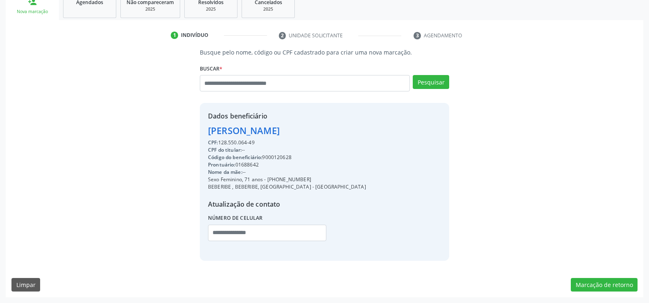
copy div "98648-0340"
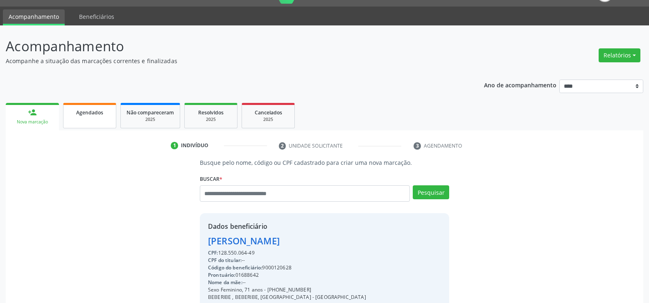
scroll to position [0, 0]
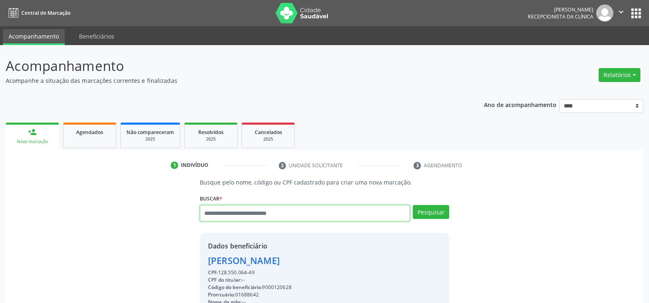
click at [231, 210] on input "text" at bounding box center [305, 213] width 210 height 16
type input "**********"
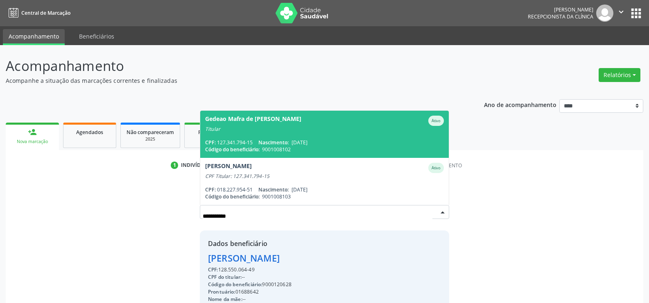
click at [259, 133] on span "Gedeao Mafra de Santana Ativo Titular CPF: 127.341.794-15 Nascimento: [DATE] Có…" at bounding box center [324, 134] width 249 height 47
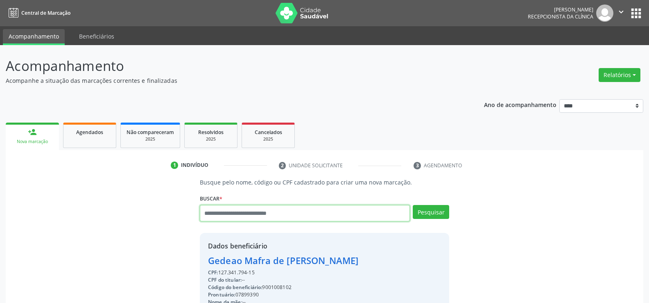
click at [255, 211] on input "text" at bounding box center [305, 213] width 210 height 16
drag, startPoint x: 221, startPoint y: 271, endPoint x: 286, endPoint y: 271, distance: 65.1
click at [286, 271] on div "CPF: 127.341.794-15" at bounding box center [283, 272] width 150 height 7
copy div "127.341.794-15"
click at [257, 215] on input "text" at bounding box center [305, 213] width 210 height 16
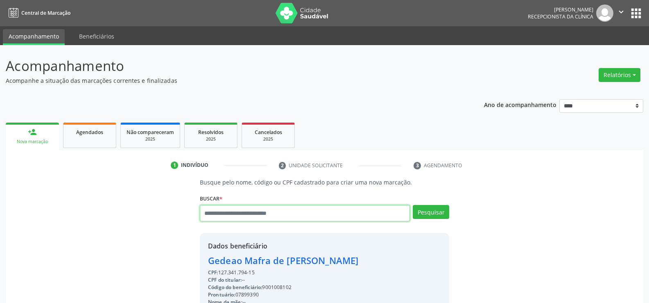
paste input "**********"
type input "**********"
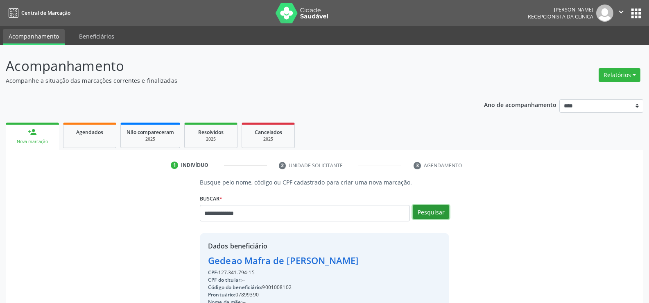
click at [413, 205] on button "Pesquisar" at bounding box center [431, 212] width 36 height 14
type input "**********"
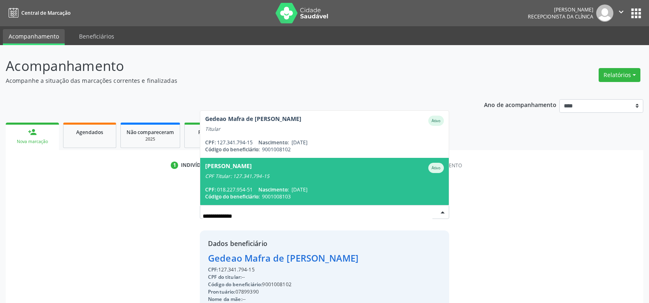
click at [279, 181] on span "[PERSON_NAME] de Santana Ativo CPF Titular: 127.341.794-15 CPF: 018.227.954-51 …" at bounding box center [324, 181] width 249 height 47
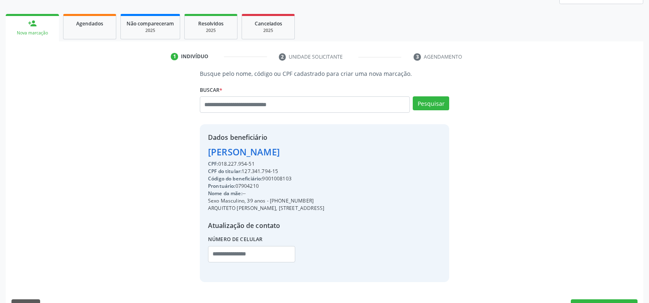
scroll to position [130, 0]
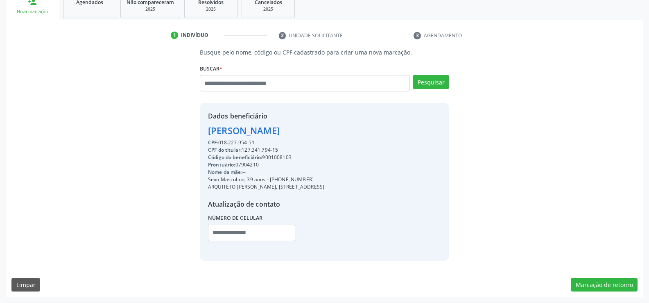
drag, startPoint x: 208, startPoint y: 131, endPoint x: 434, endPoint y: 137, distance: 225.7
click at [434, 137] on div "Dados beneficiário [PERSON_NAME] CPF: 018.227.954-51 CPF do titular: 127.341.79…" at bounding box center [324, 181] width 249 height 157
copy div "[PERSON_NAME]"
click at [85, 9] on link "Agendados" at bounding box center [89, 5] width 53 height 25
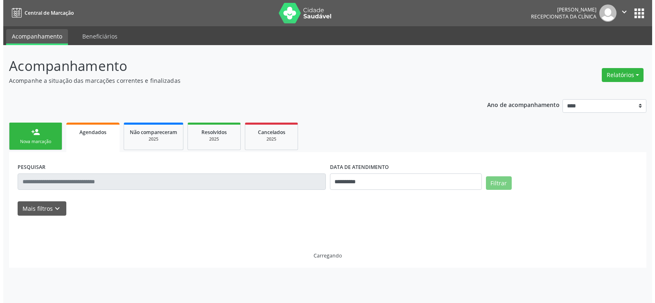
scroll to position [0, 0]
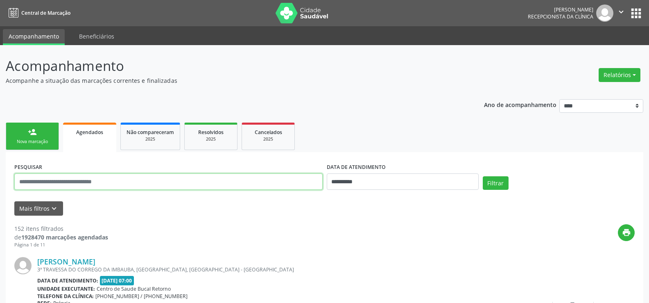
click at [89, 182] on input "text" at bounding box center [168, 181] width 308 height 16
paste input "**********"
type input "**********"
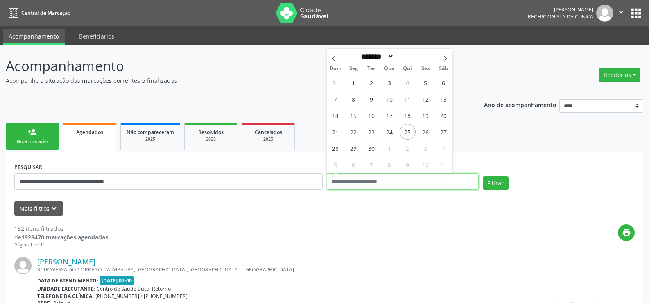
click at [483, 176] on button "Filtrar" at bounding box center [496, 183] width 26 height 14
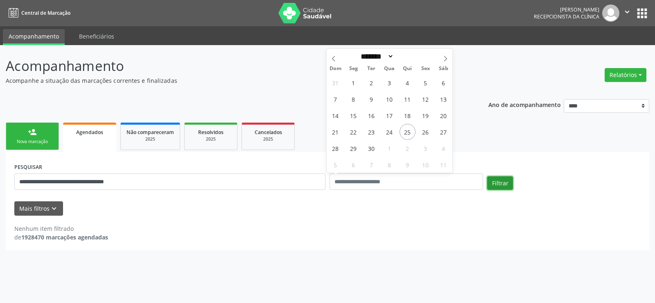
click at [506, 190] on button "Filtrar" at bounding box center [500, 183] width 26 height 14
click at [505, 186] on button "Filtrar" at bounding box center [500, 183] width 26 height 14
click at [137, 199] on form "**********" at bounding box center [327, 188] width 626 height 54
